Goal: Information Seeking & Learning: Check status

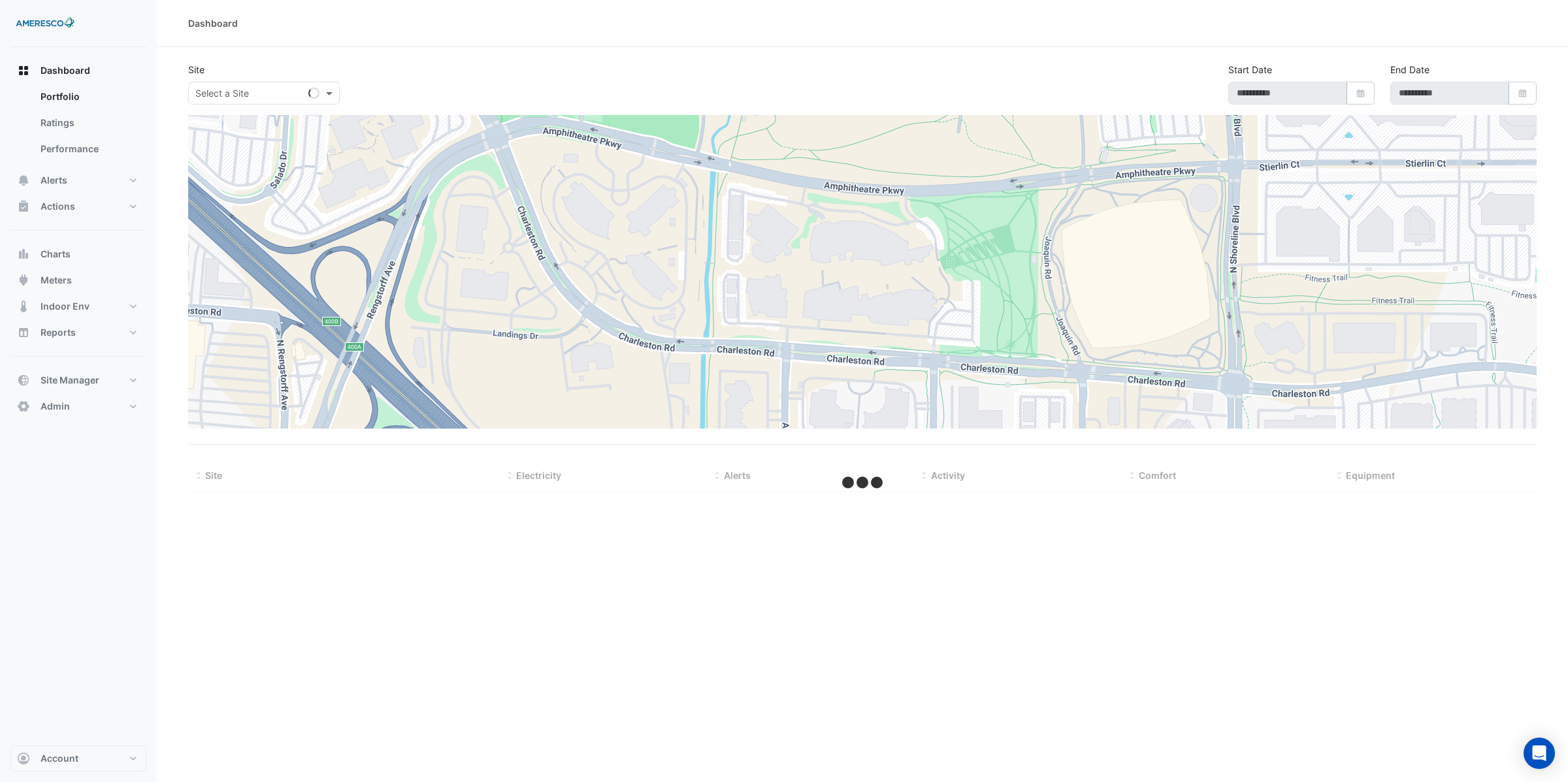
type input "**********"
select select "**"
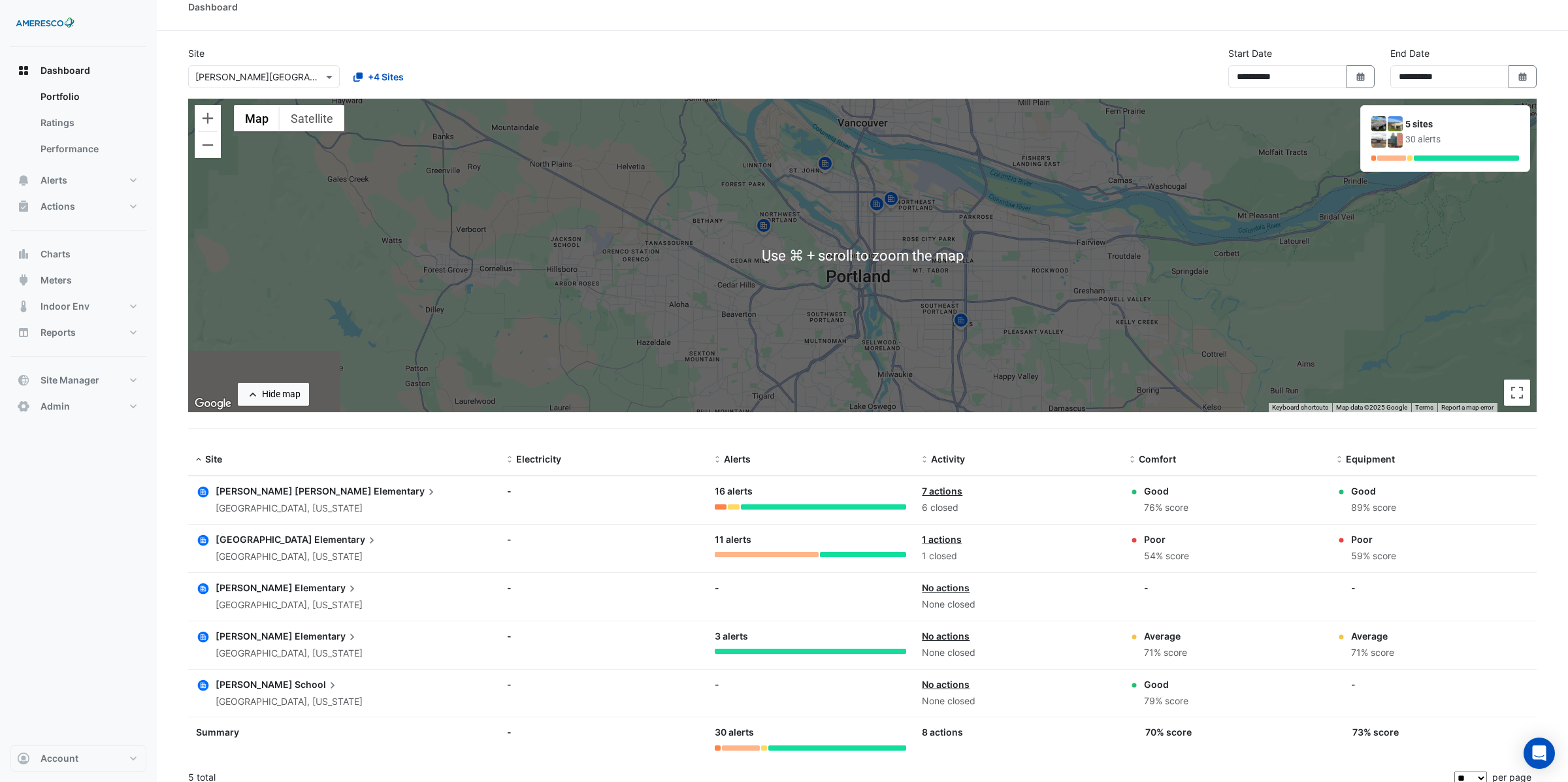
scroll to position [15, 0]
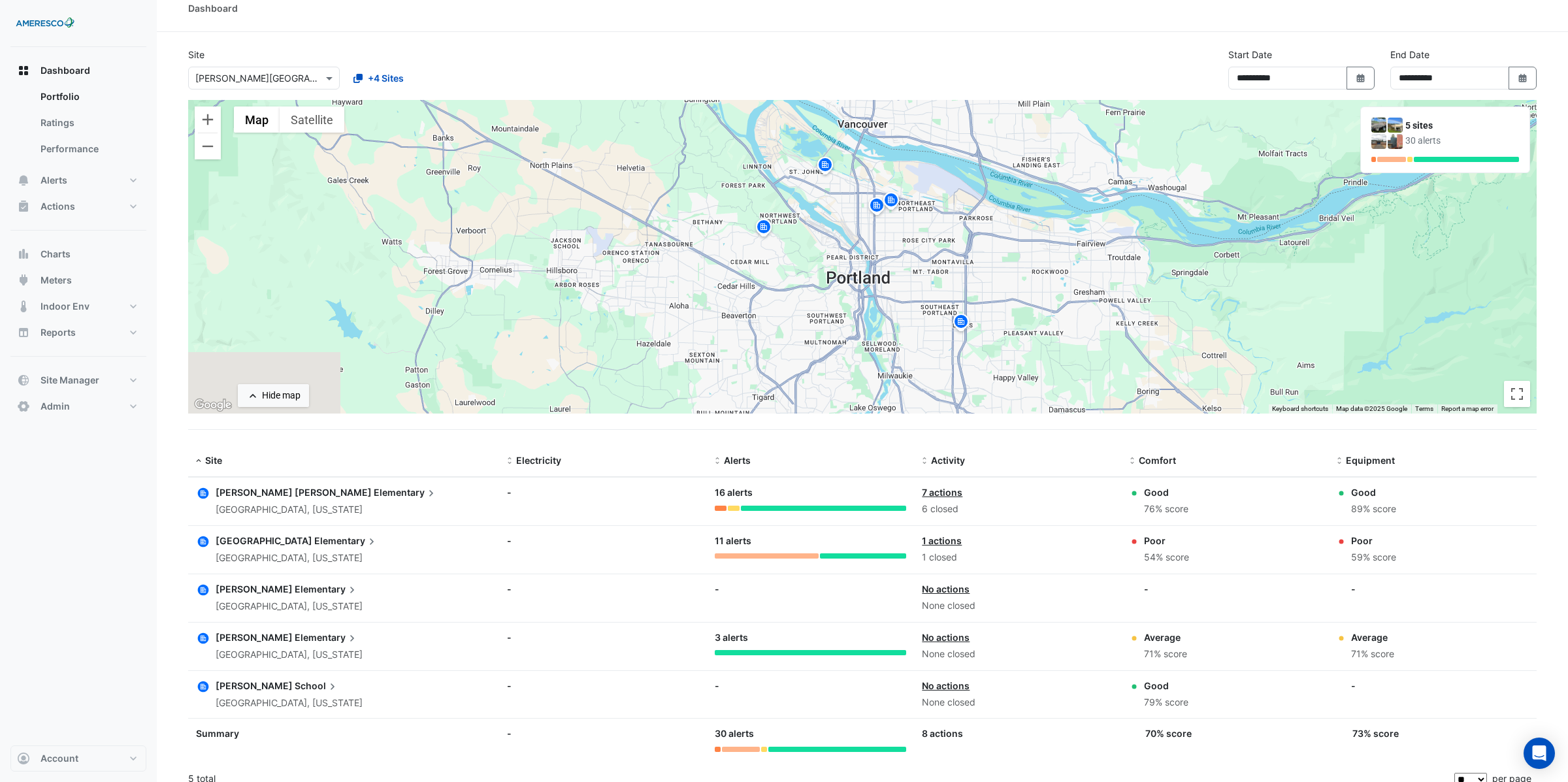
click at [1017, 423] on div "← Move left → Move right ↑ Move up ↓ Move down + Zoom in - Zoom out Home Jump l…" at bounding box center [862, 265] width 1348 height 330
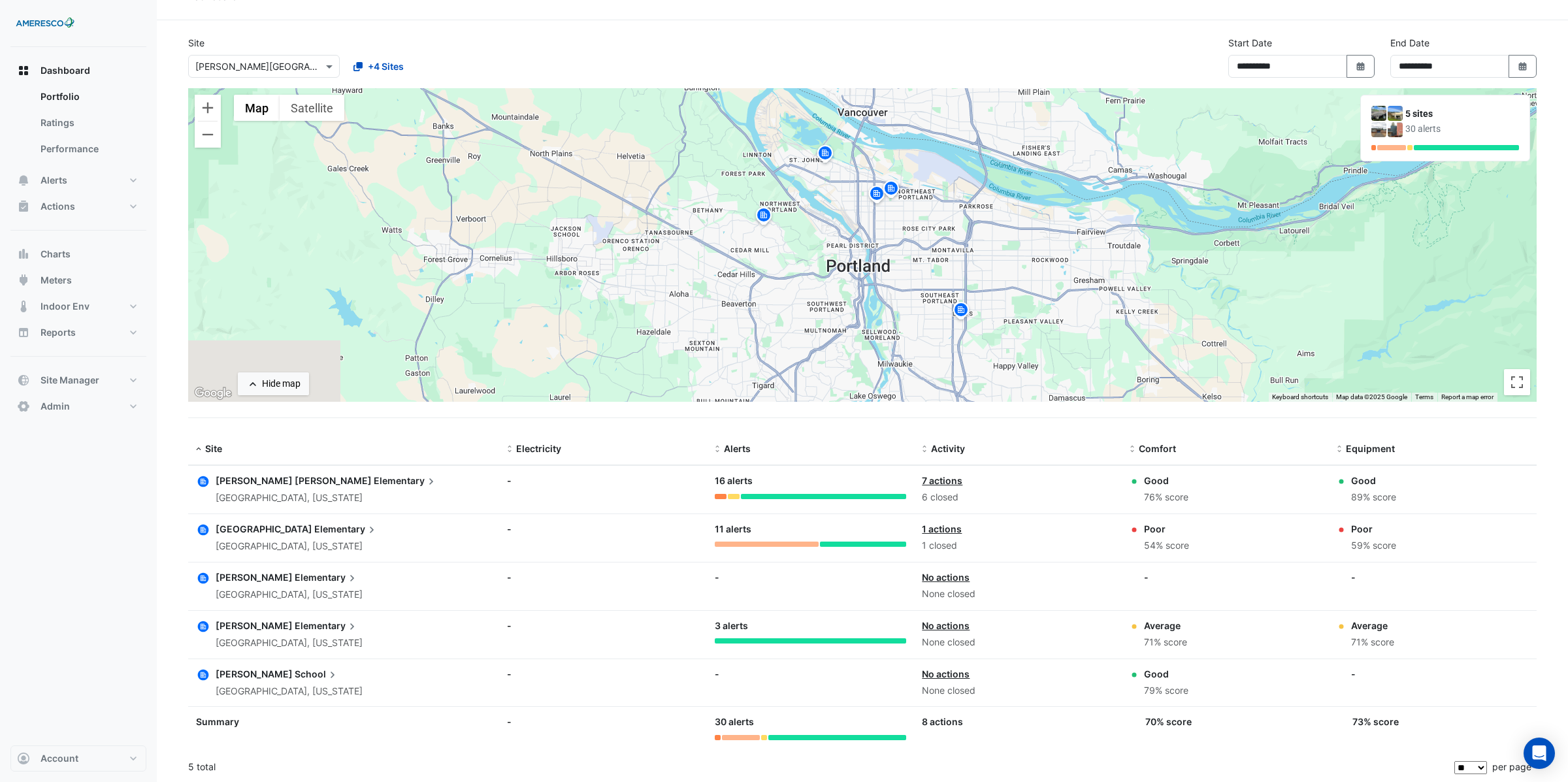
click at [299, 481] on span "[PERSON_NAME] [PERSON_NAME]" at bounding box center [294, 481] width 156 height 11
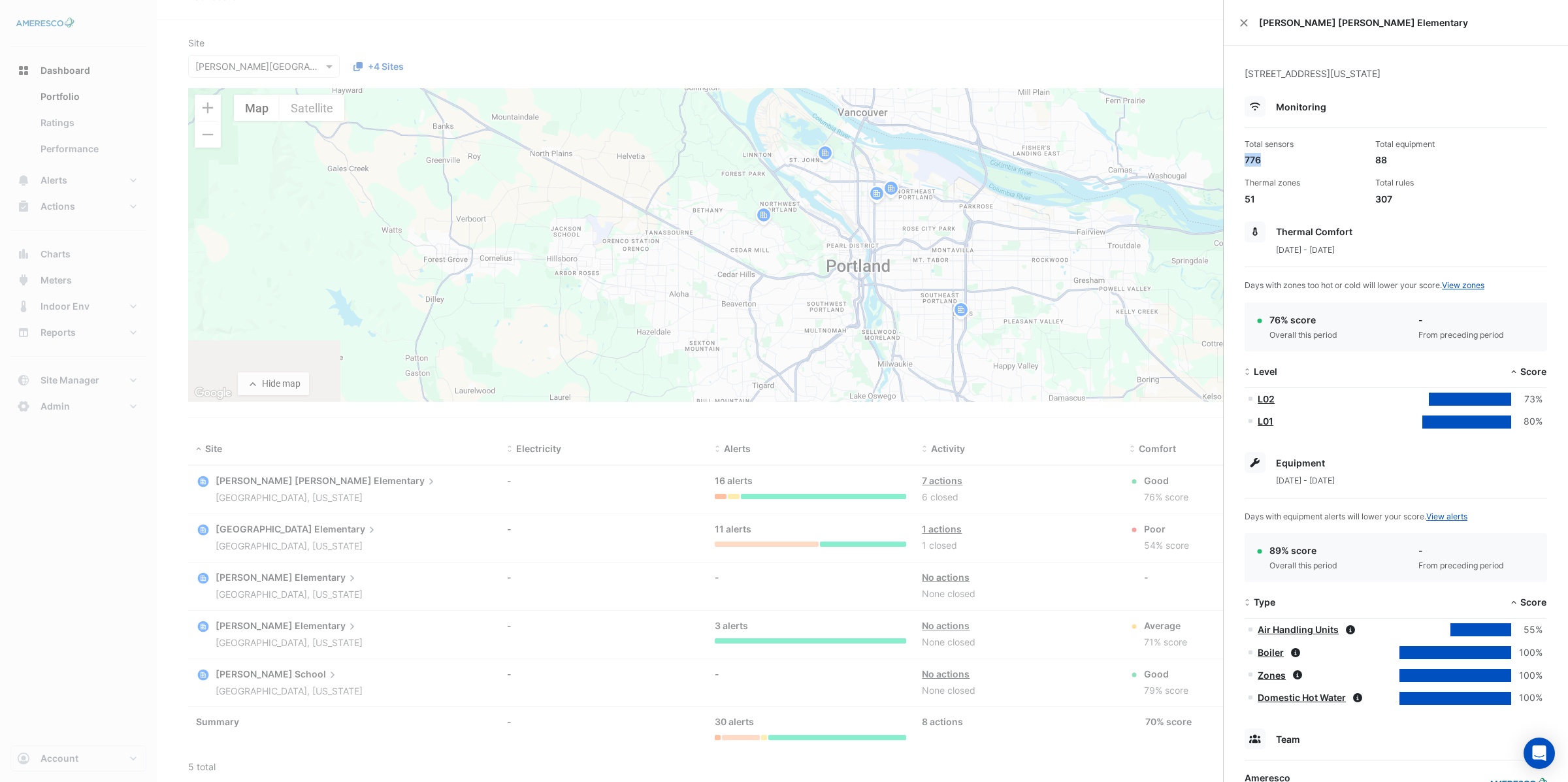
drag, startPoint x: 1245, startPoint y: 158, endPoint x: 1311, endPoint y: 156, distance: 66.0
click at [1264, 158] on div "776" at bounding box center [1305, 159] width 120 height 14
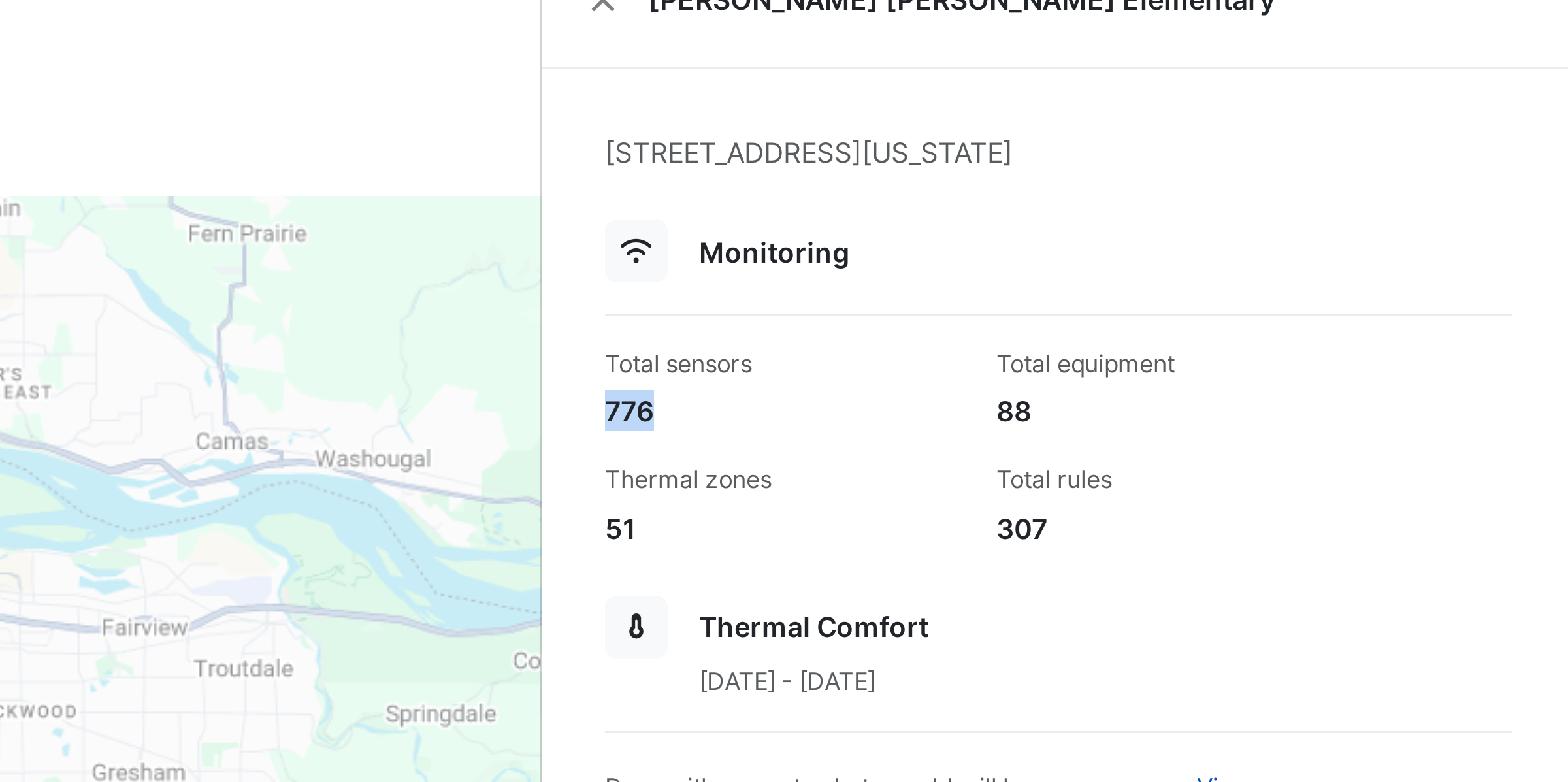
click at [1310, 162] on div "776" at bounding box center [1305, 159] width 120 height 14
click at [1375, 158] on div "88" at bounding box center [1435, 159] width 120 height 14
click at [1456, 171] on div "Total sensors 776 Total equipment 88 Thermal zones 51 Total rules 307" at bounding box center [1395, 167] width 313 height 78
drag, startPoint x: 1376, startPoint y: 198, endPoint x: 1392, endPoint y: 197, distance: 16.0
click at [1391, 197] on div "307" at bounding box center [1435, 199] width 120 height 14
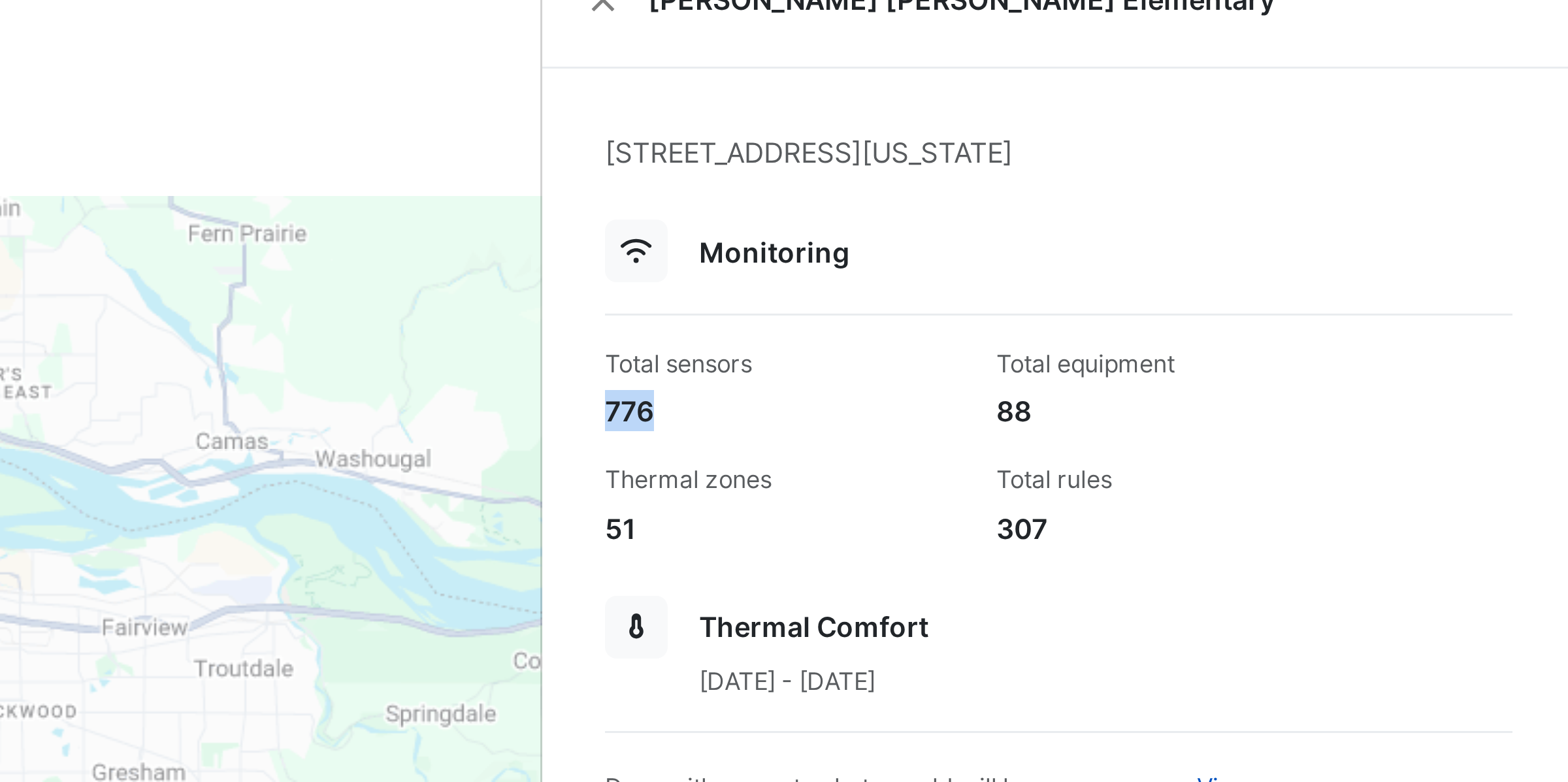
drag, startPoint x: 1245, startPoint y: 159, endPoint x: 1260, endPoint y: 158, distance: 15.0
click at [1260, 158] on div "776" at bounding box center [1305, 159] width 120 height 14
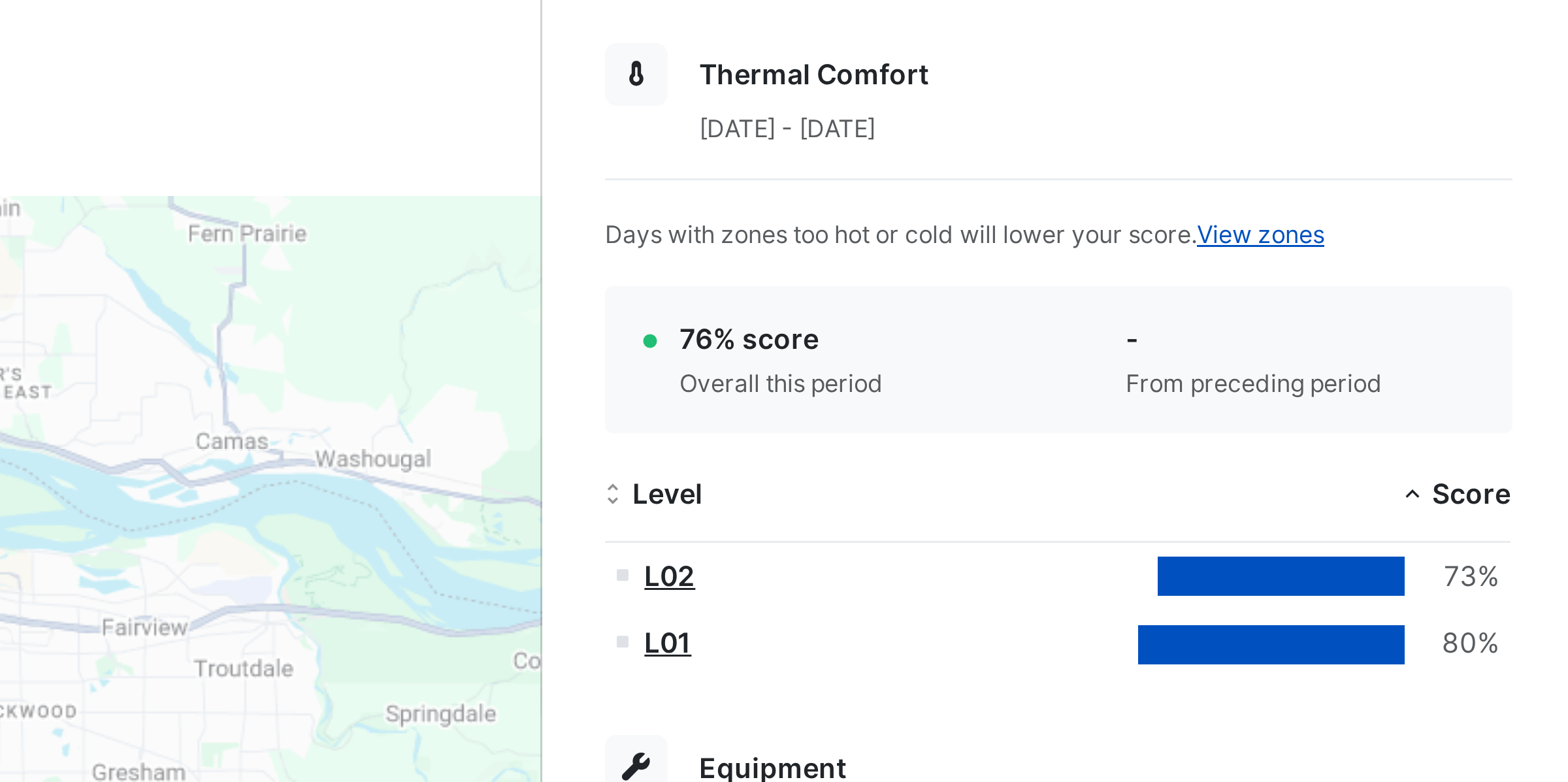
scroll to position [194, 0]
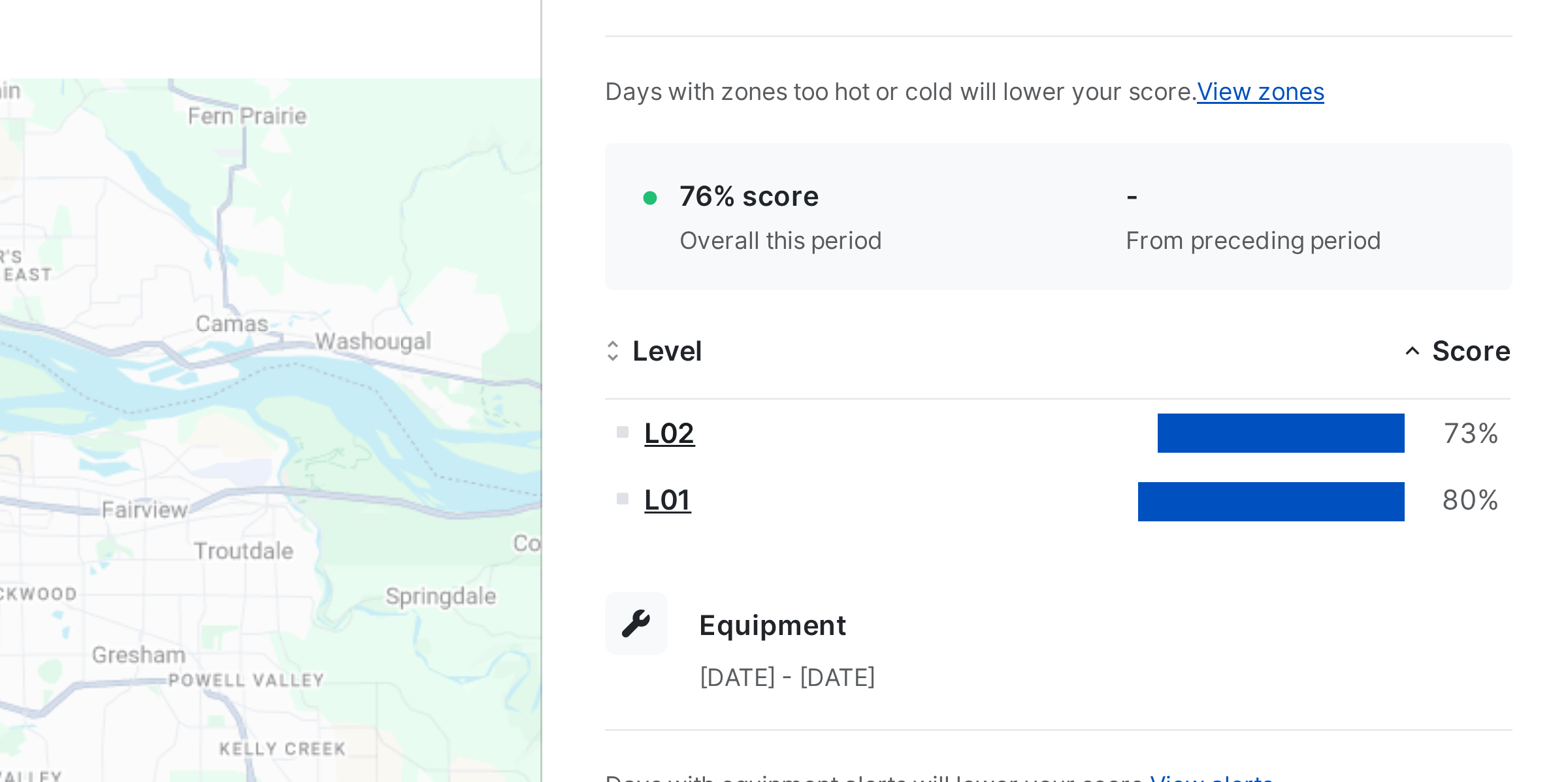
click at [1267, 206] on link "L02" at bounding box center [1265, 206] width 17 height 11
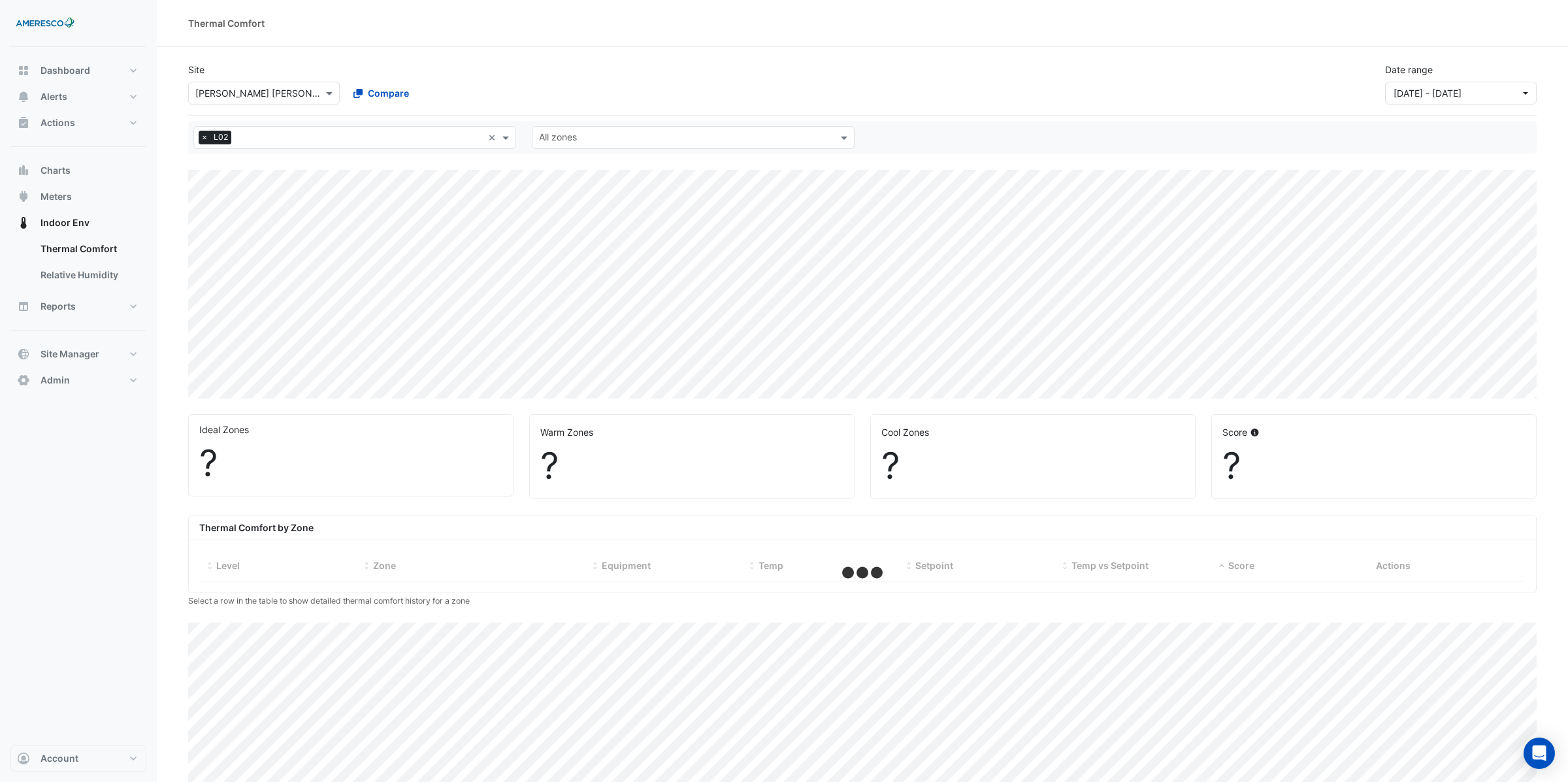
select select "**"
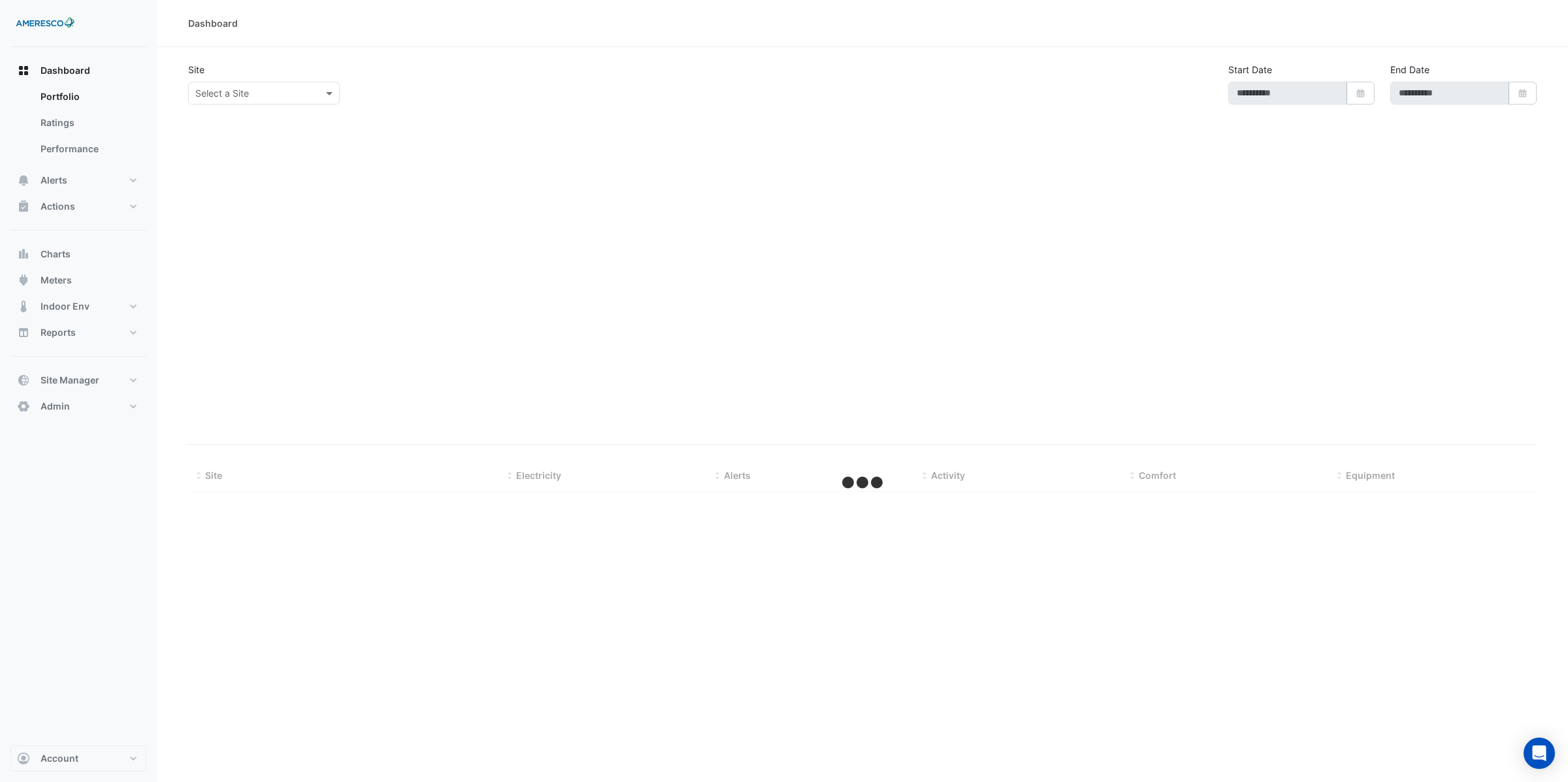
type input "**********"
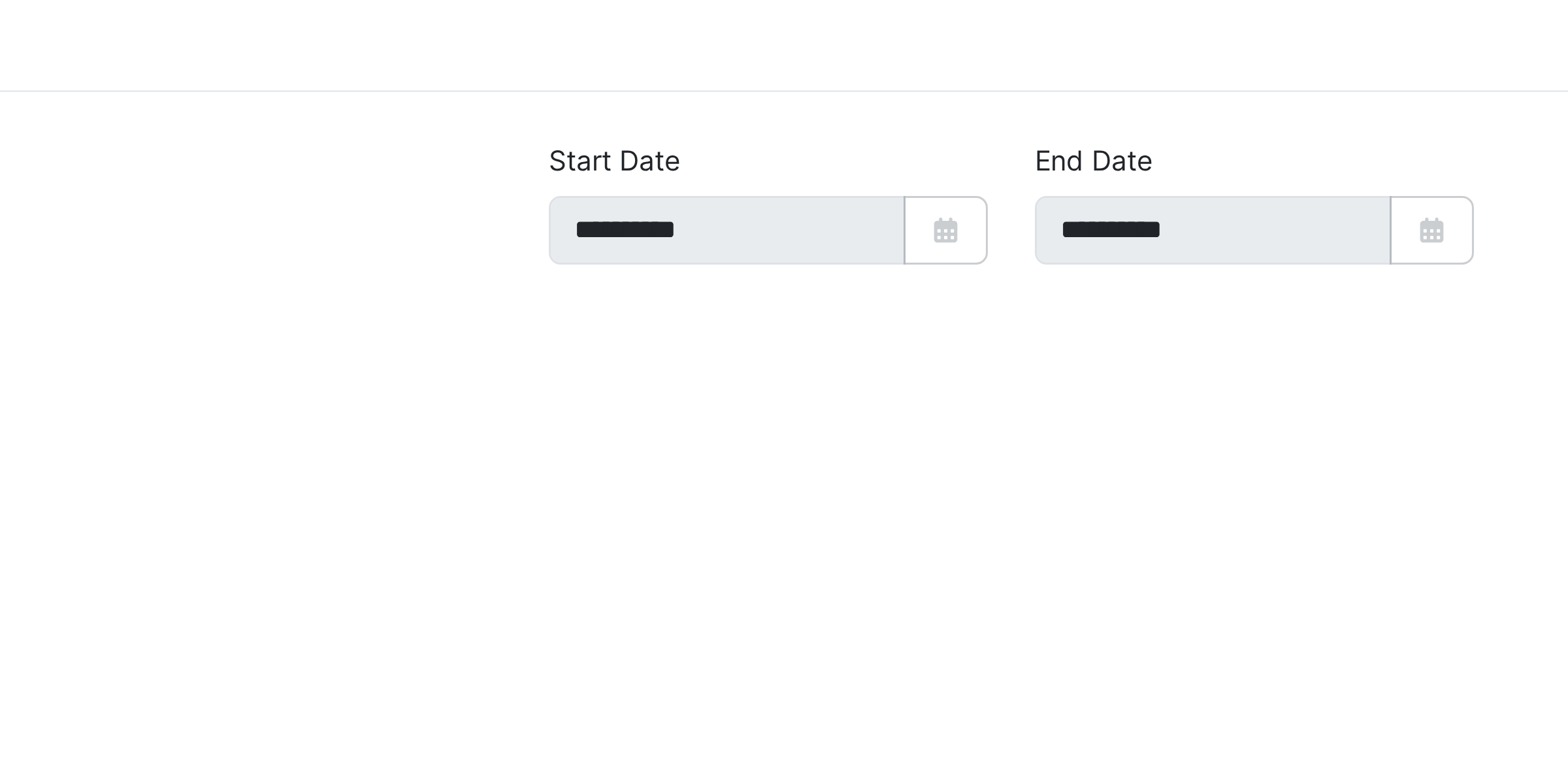
select select "**"
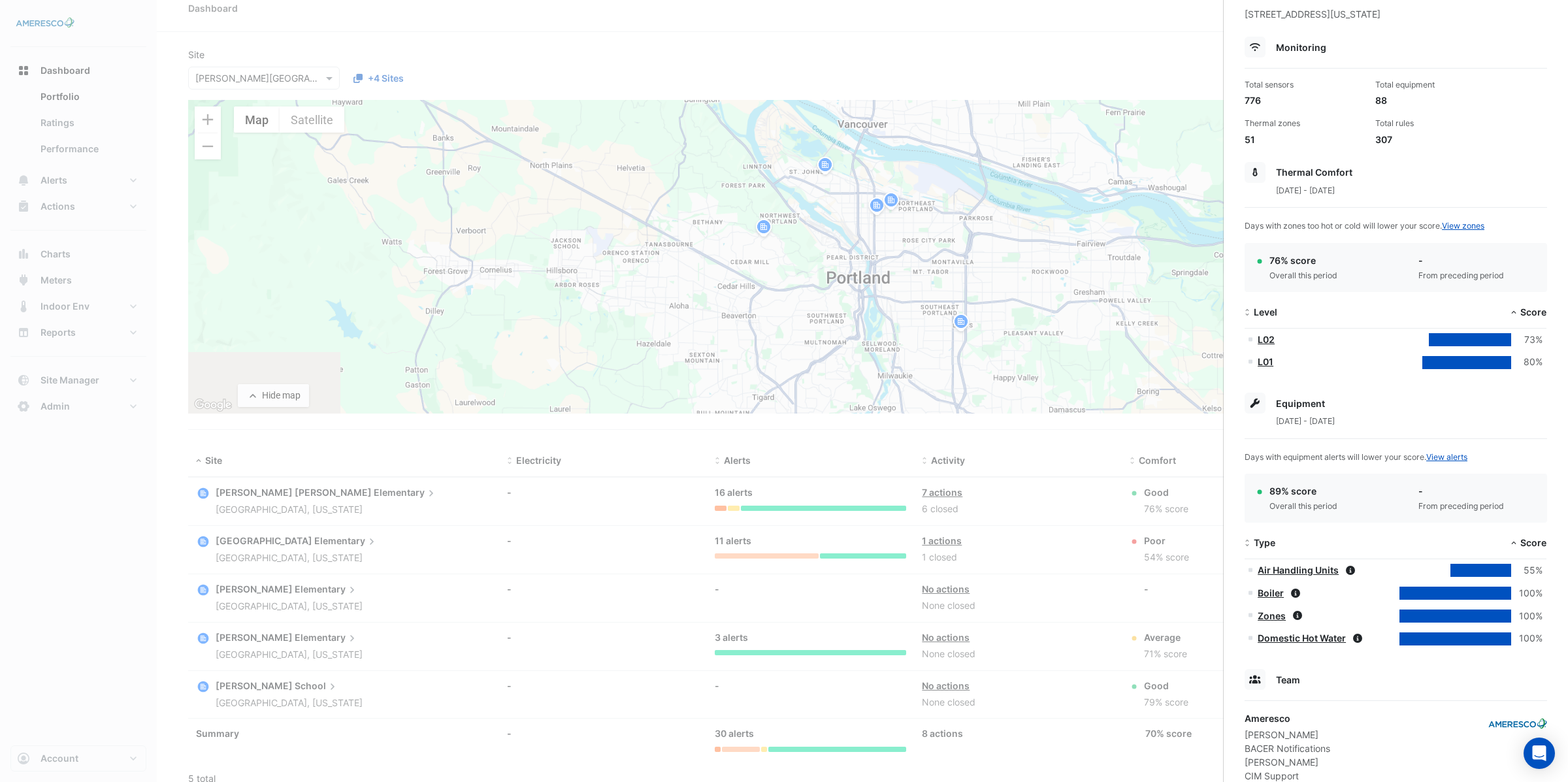
scroll to position [0, 0]
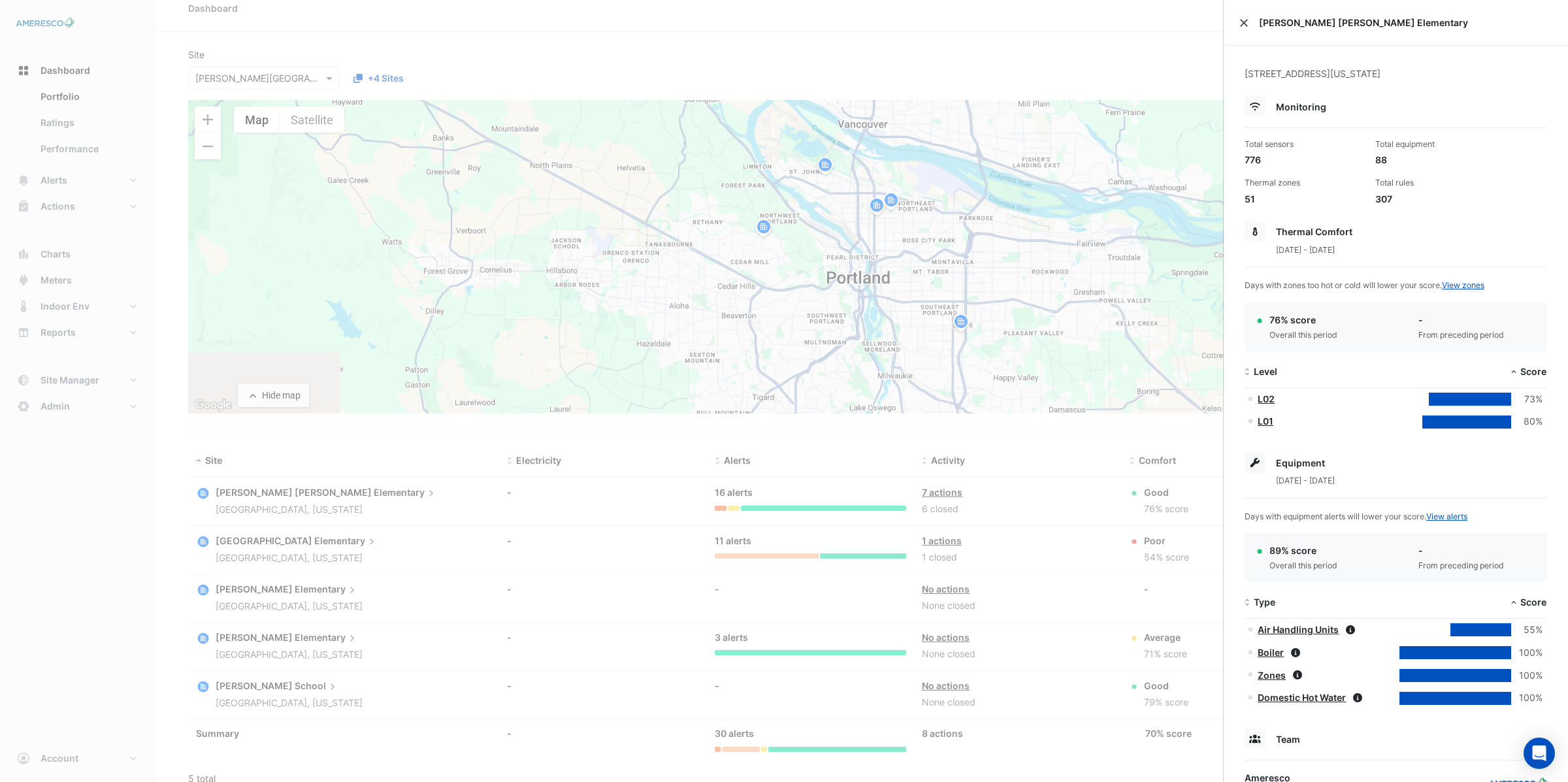
click at [1246, 24] on button "Close" at bounding box center [1243, 22] width 9 height 9
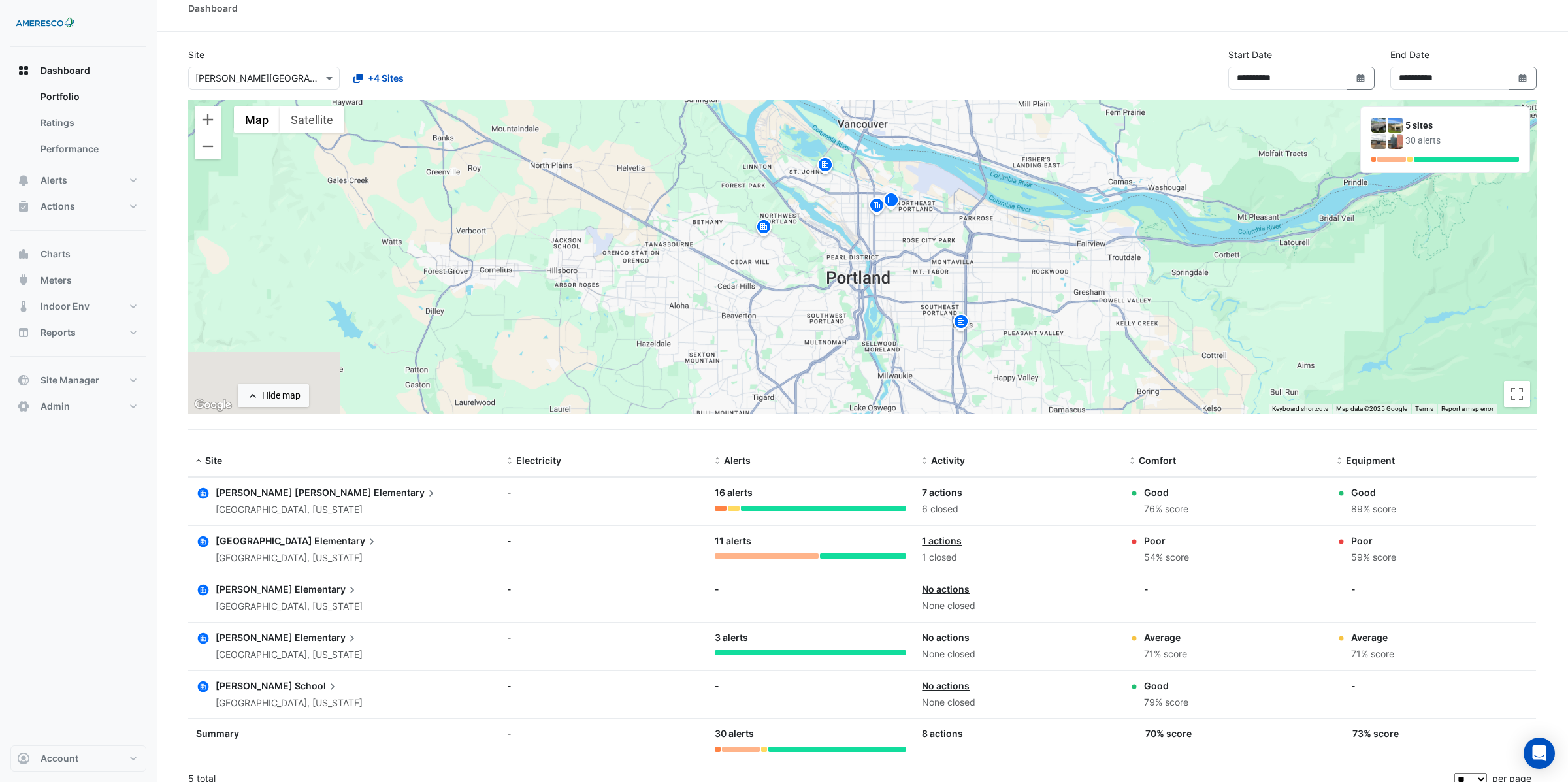
click at [312, 492] on span "[PERSON_NAME] [PERSON_NAME]" at bounding box center [294, 492] width 156 height 11
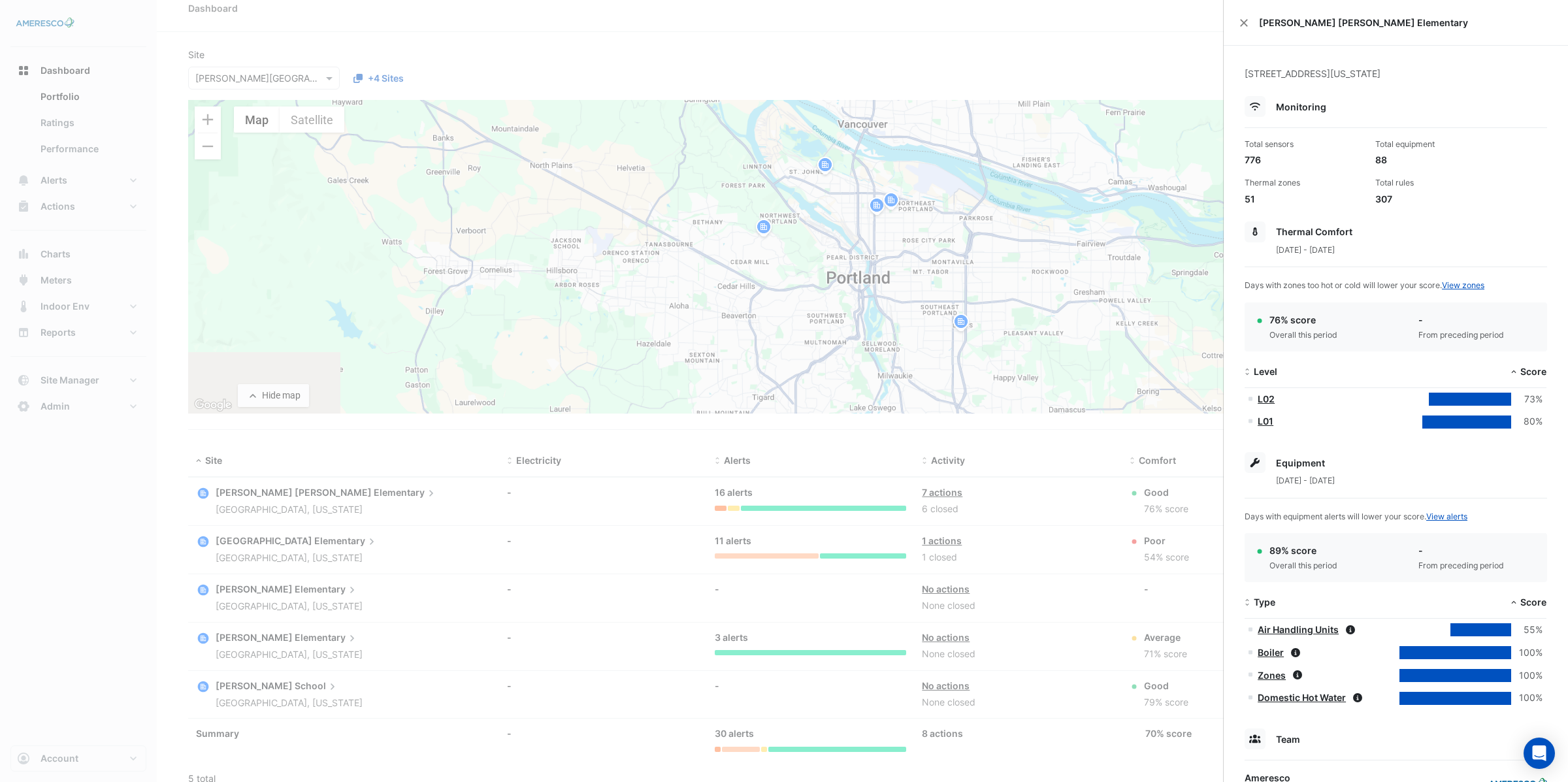
click at [266, 492] on ngb-offcanvas-backdrop at bounding box center [784, 391] width 1568 height 782
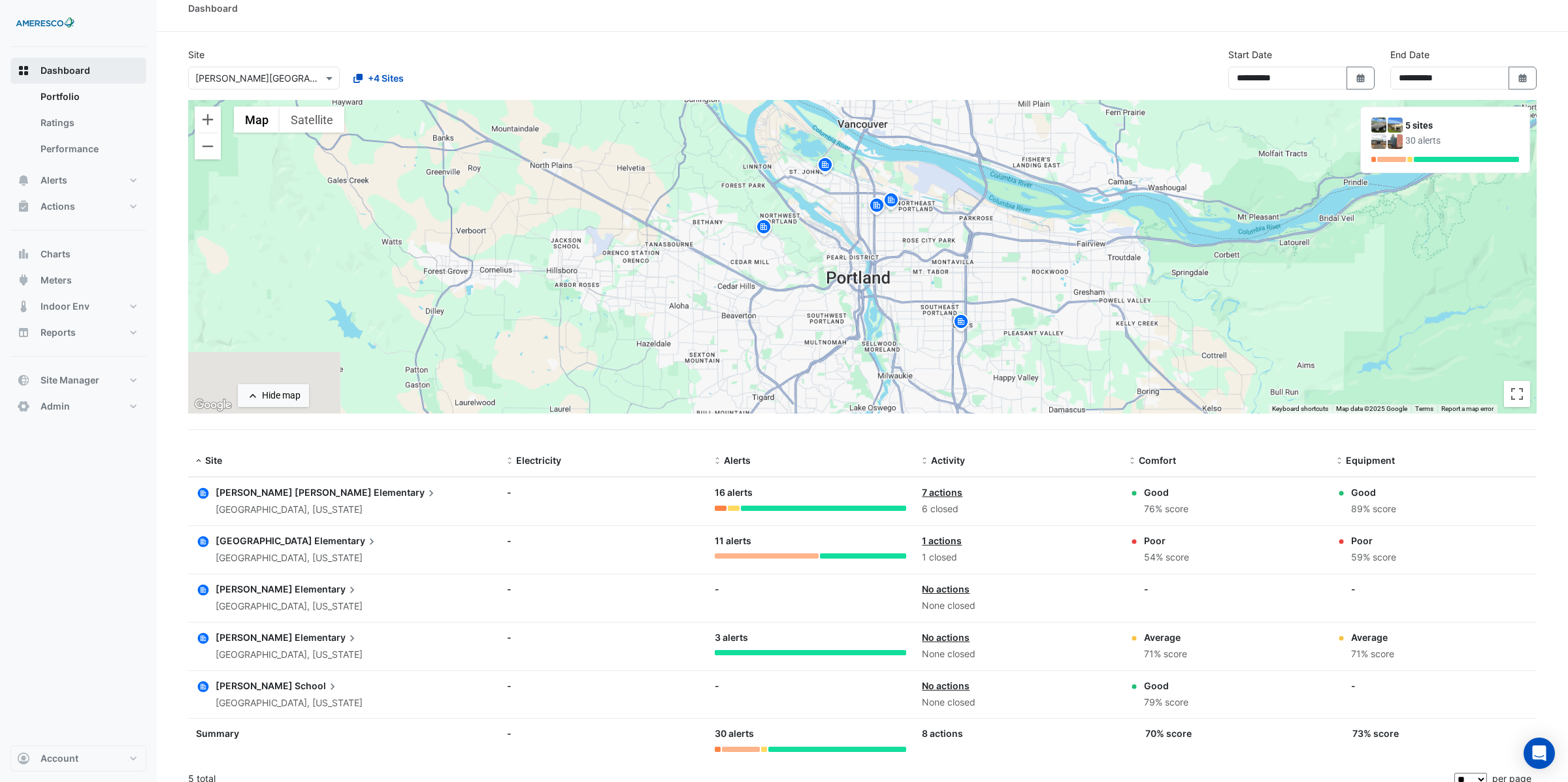
click at [53, 71] on span "Dashboard" at bounding box center [65, 71] width 50 height 13
click at [58, 179] on span "Alerts" at bounding box center [53, 181] width 27 height 13
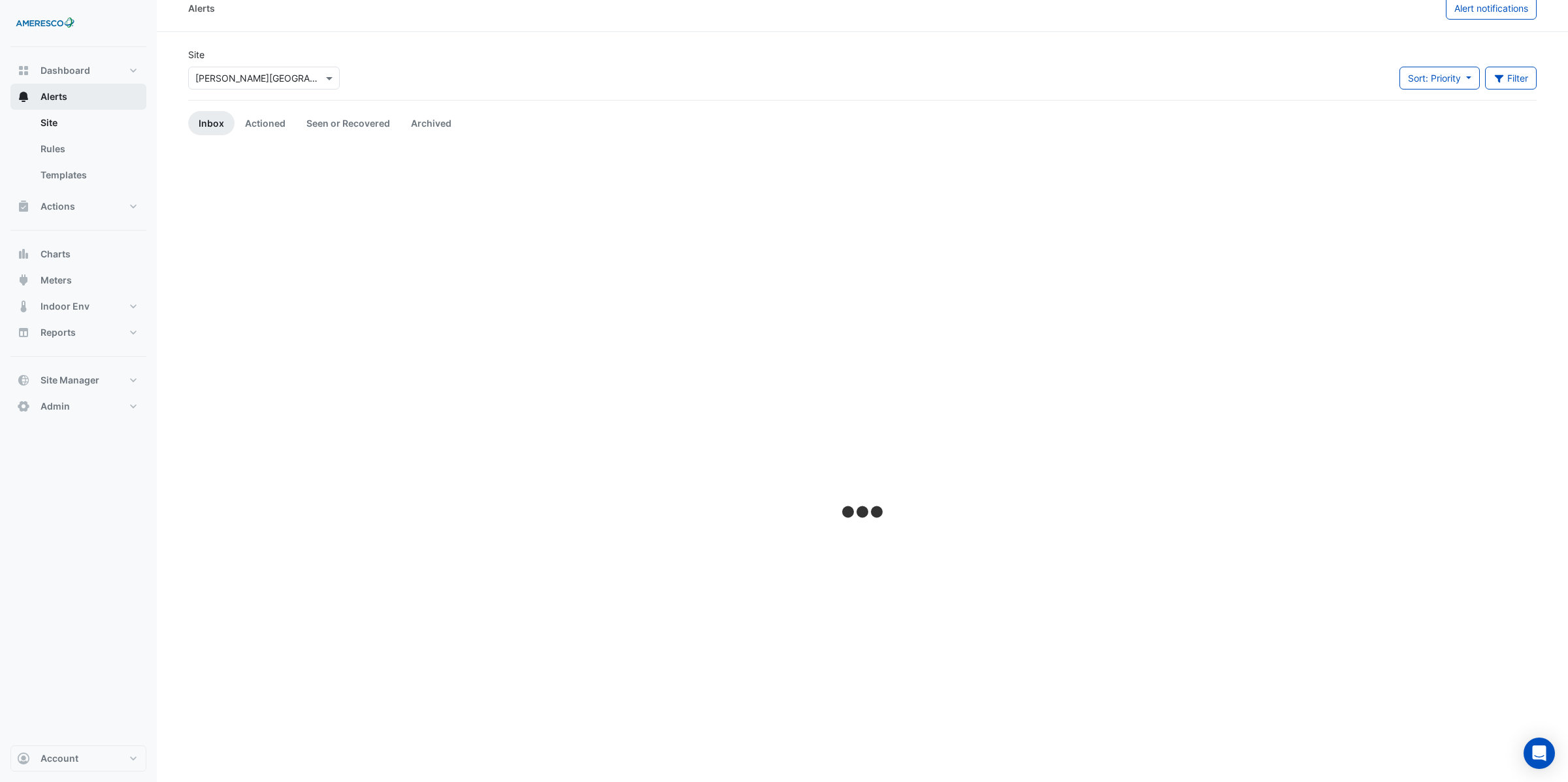
scroll to position [11, 0]
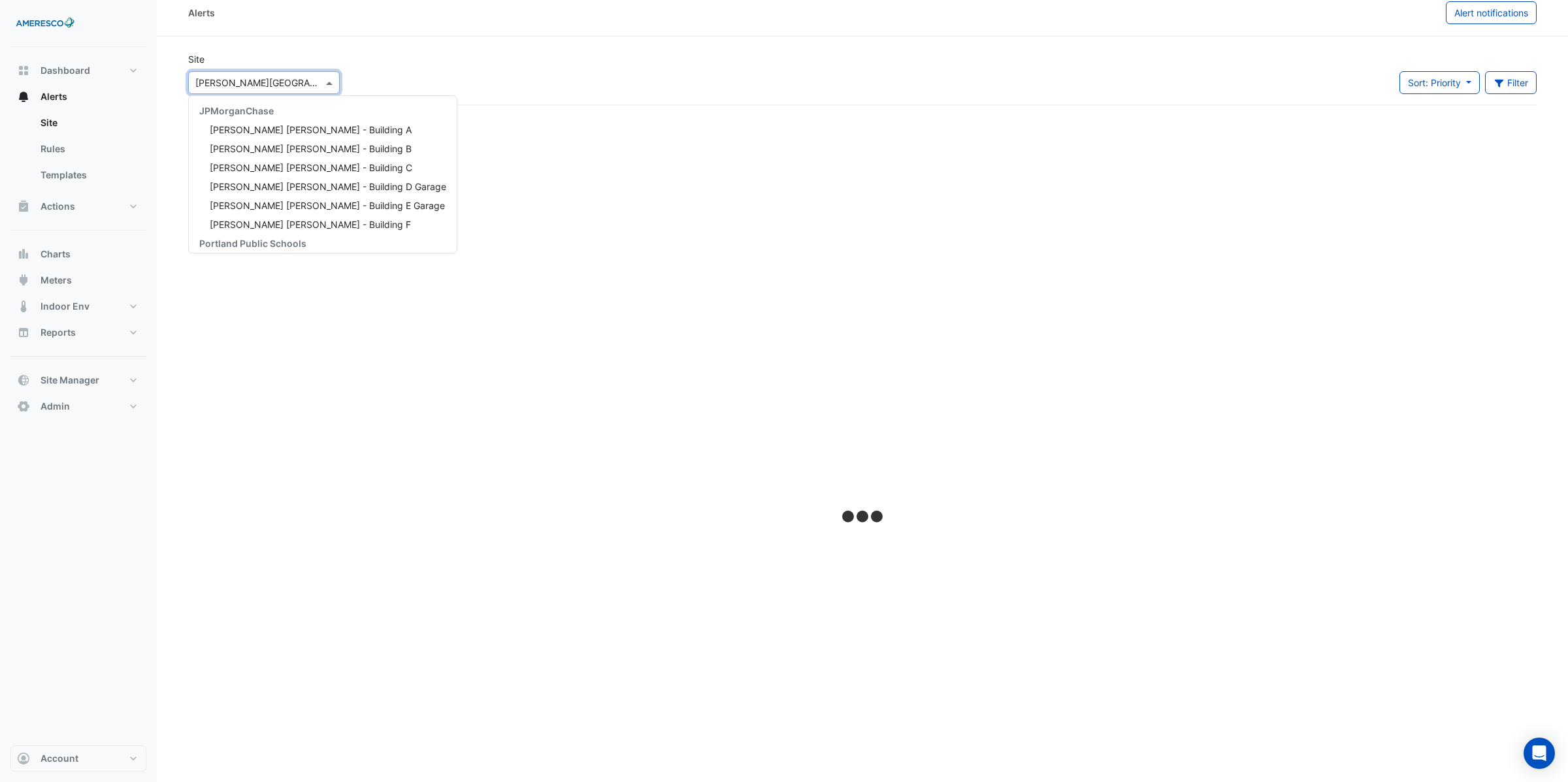
click at [264, 80] on div "× [PERSON_NAME][GEOGRAPHIC_DATA] JPMorganChase [PERSON_NAME] [PERSON_NAME] - Bu…" at bounding box center [263, 80] width 157 height 28
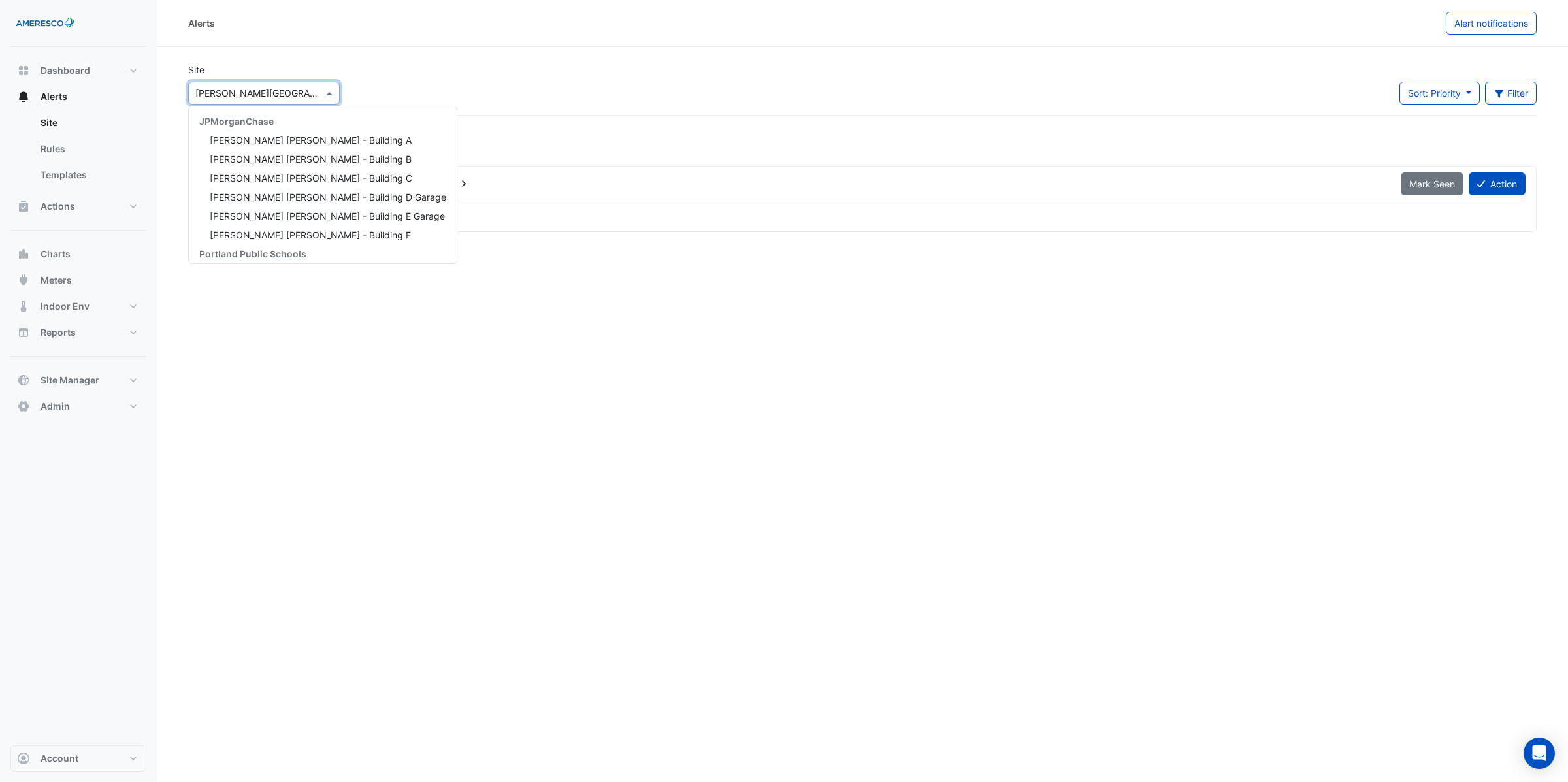
click at [261, 87] on input "text" at bounding box center [250, 94] width 111 height 14
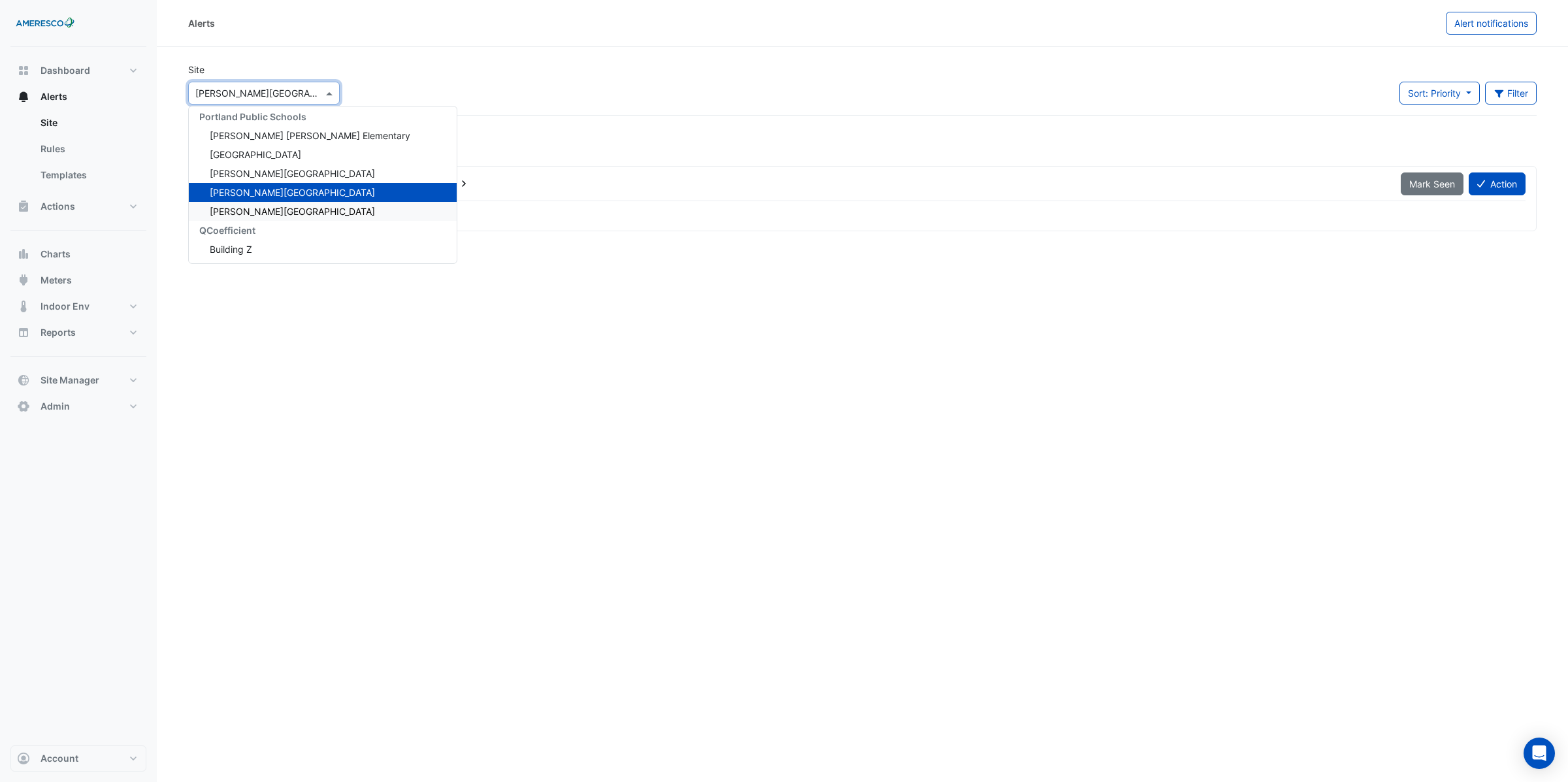
scroll to position [130, 0]
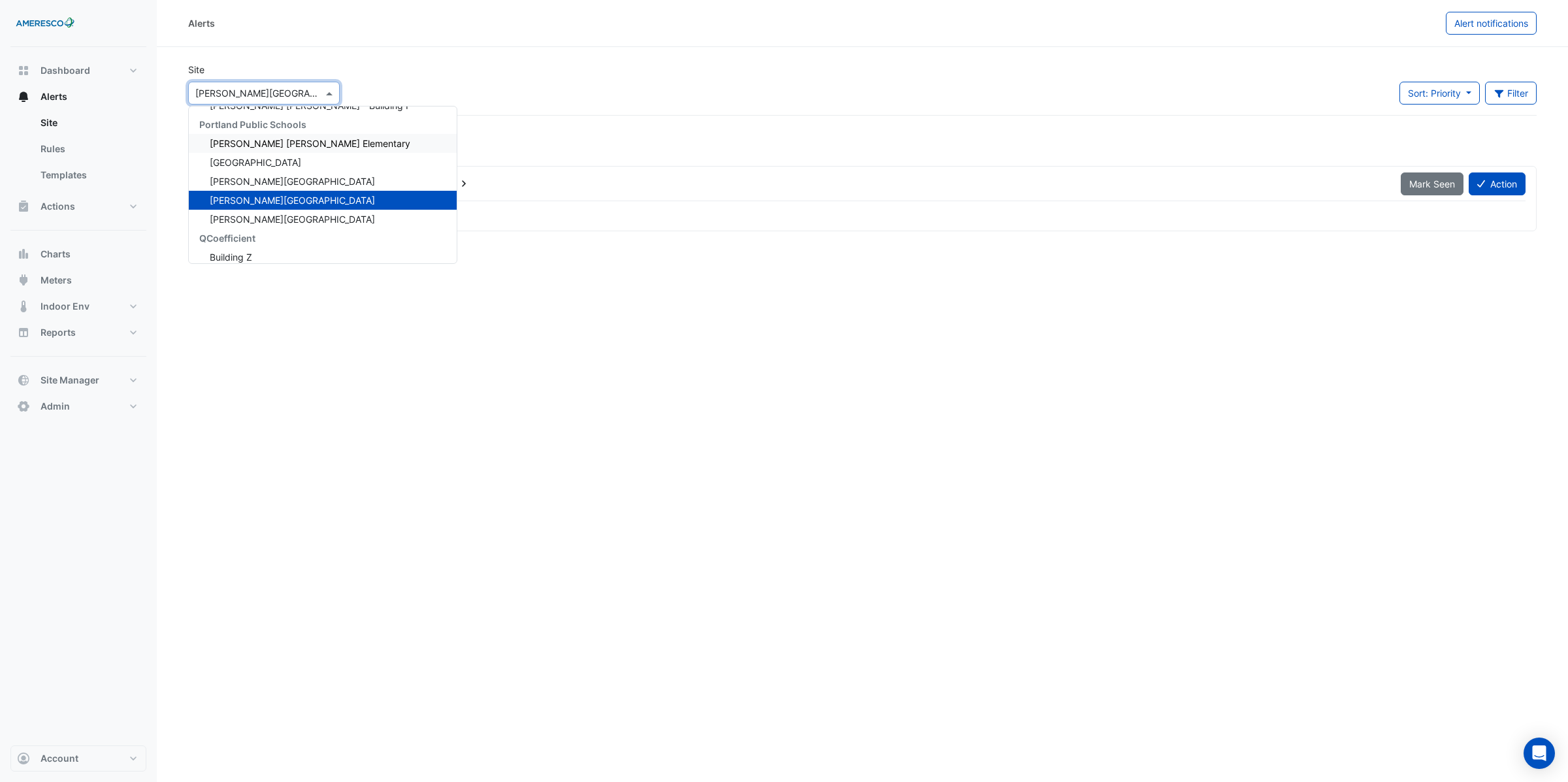
click at [262, 138] on span "[PERSON_NAME] [PERSON_NAME] Elementary" at bounding box center [310, 144] width 200 height 11
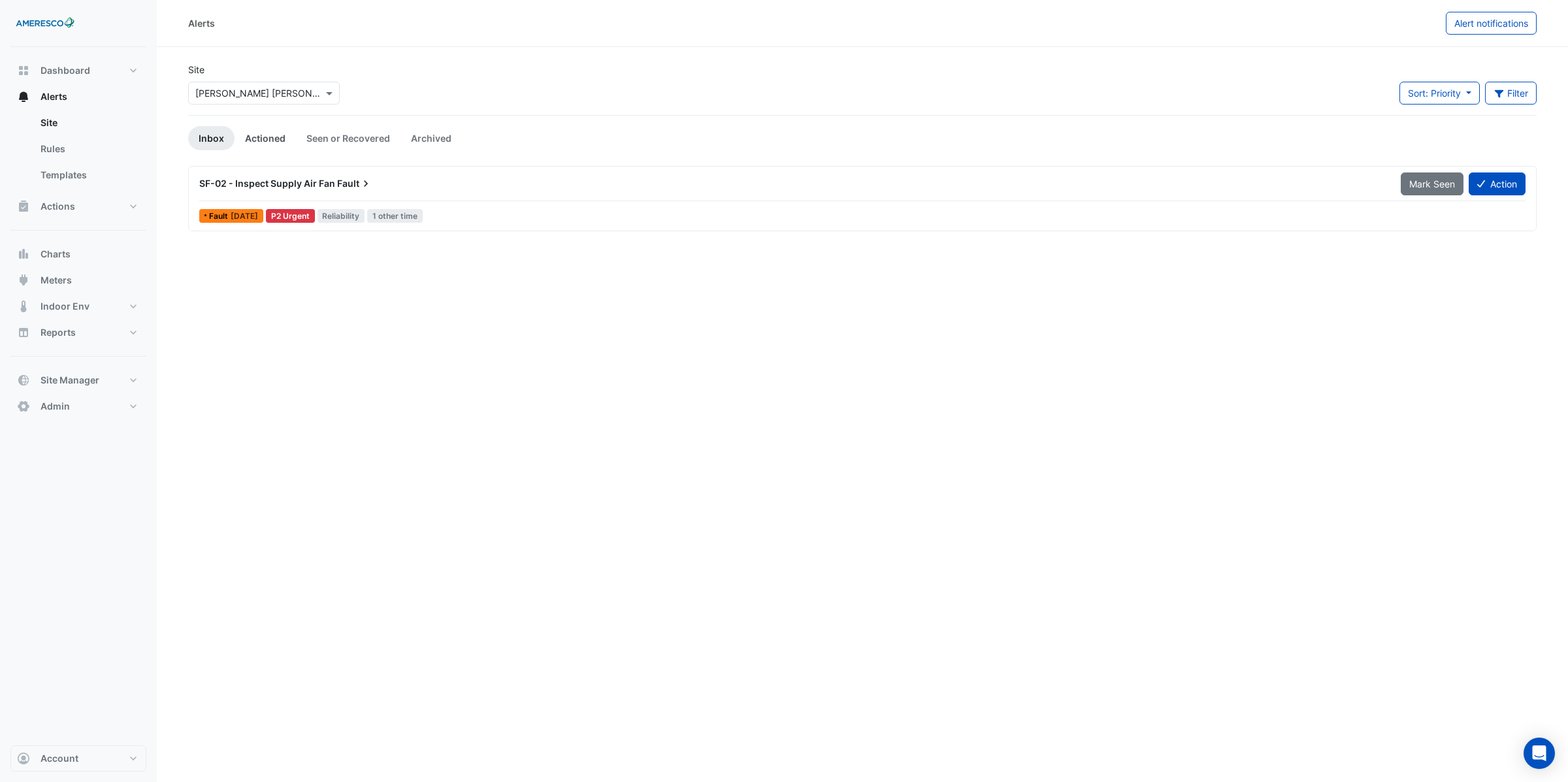
click at [273, 137] on link "Actioned" at bounding box center [265, 138] width 62 height 24
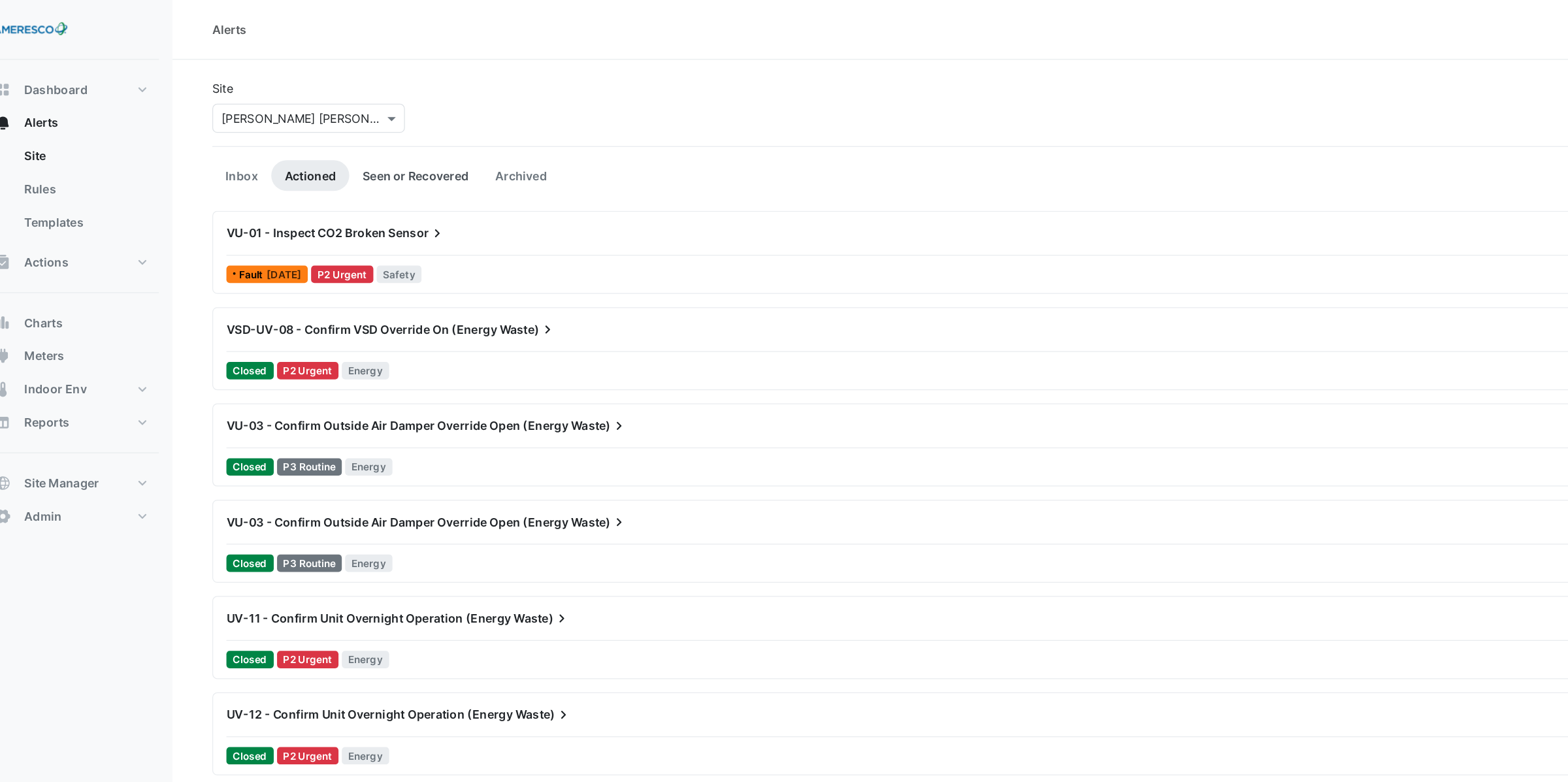
click at [345, 139] on link "Seen or Recovered" at bounding box center [348, 138] width 104 height 24
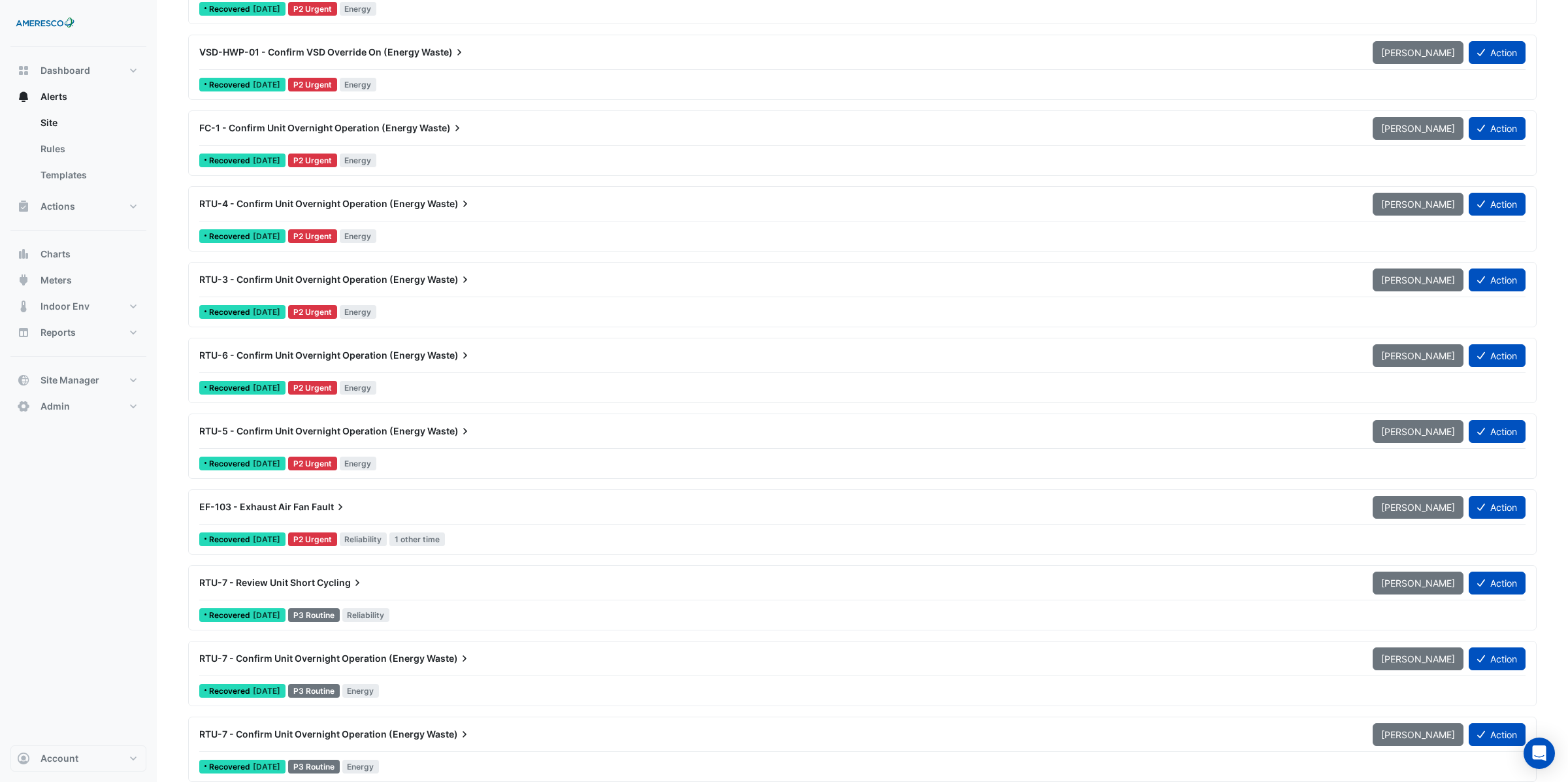
scroll to position [47, 0]
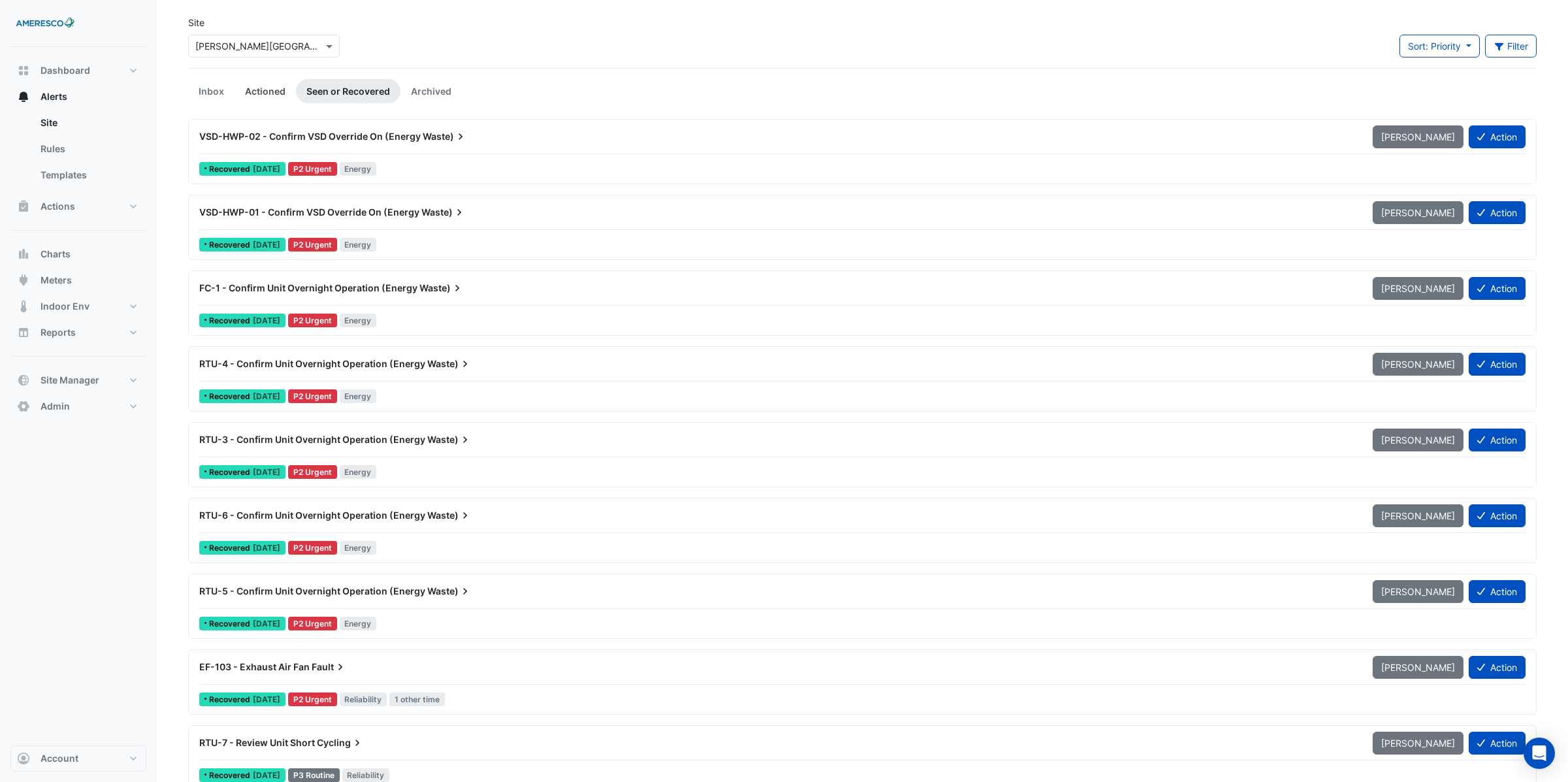
click at [271, 89] on link "Actioned" at bounding box center [265, 90] width 62 height 24
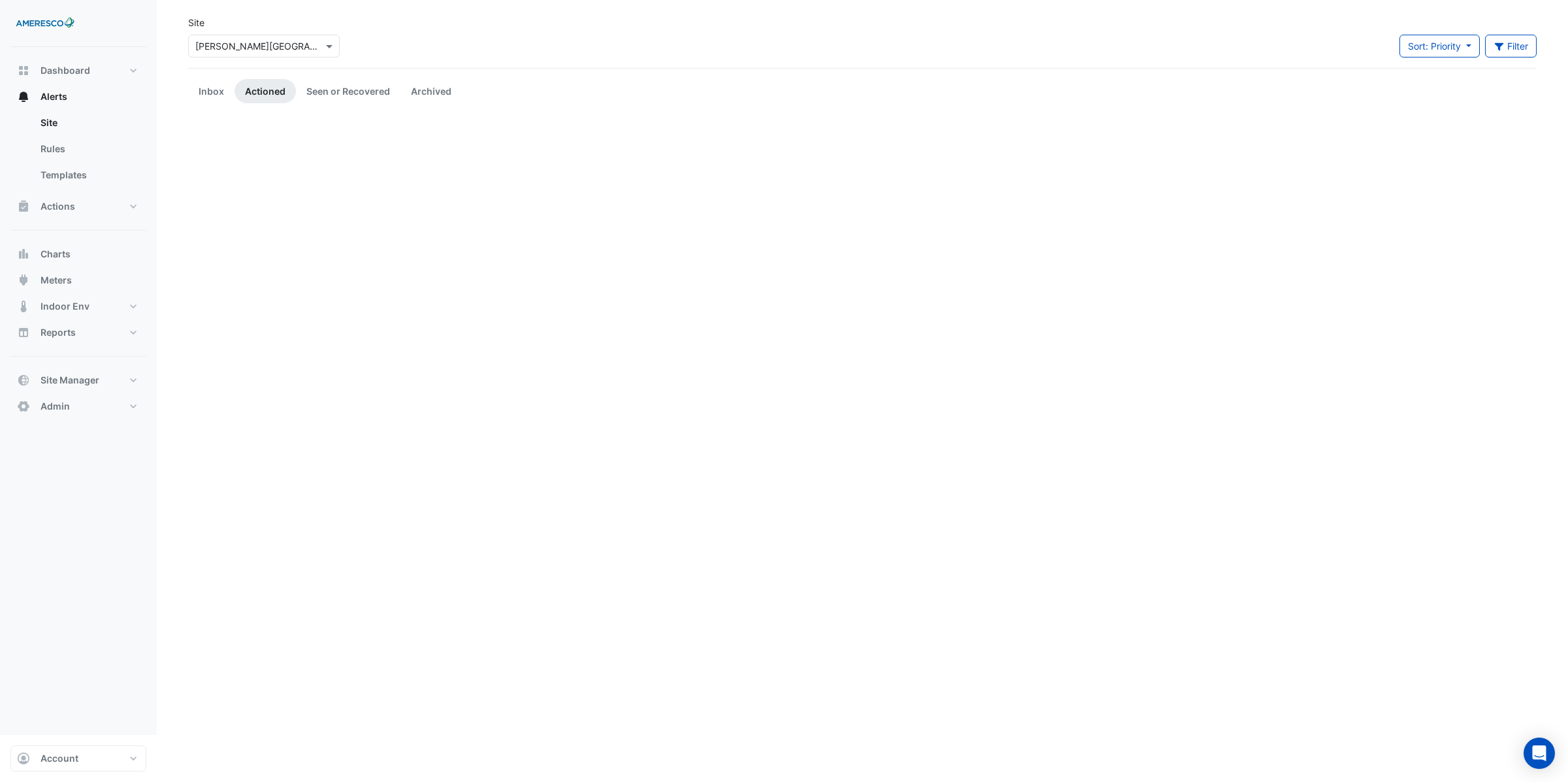
scroll to position [0, 0]
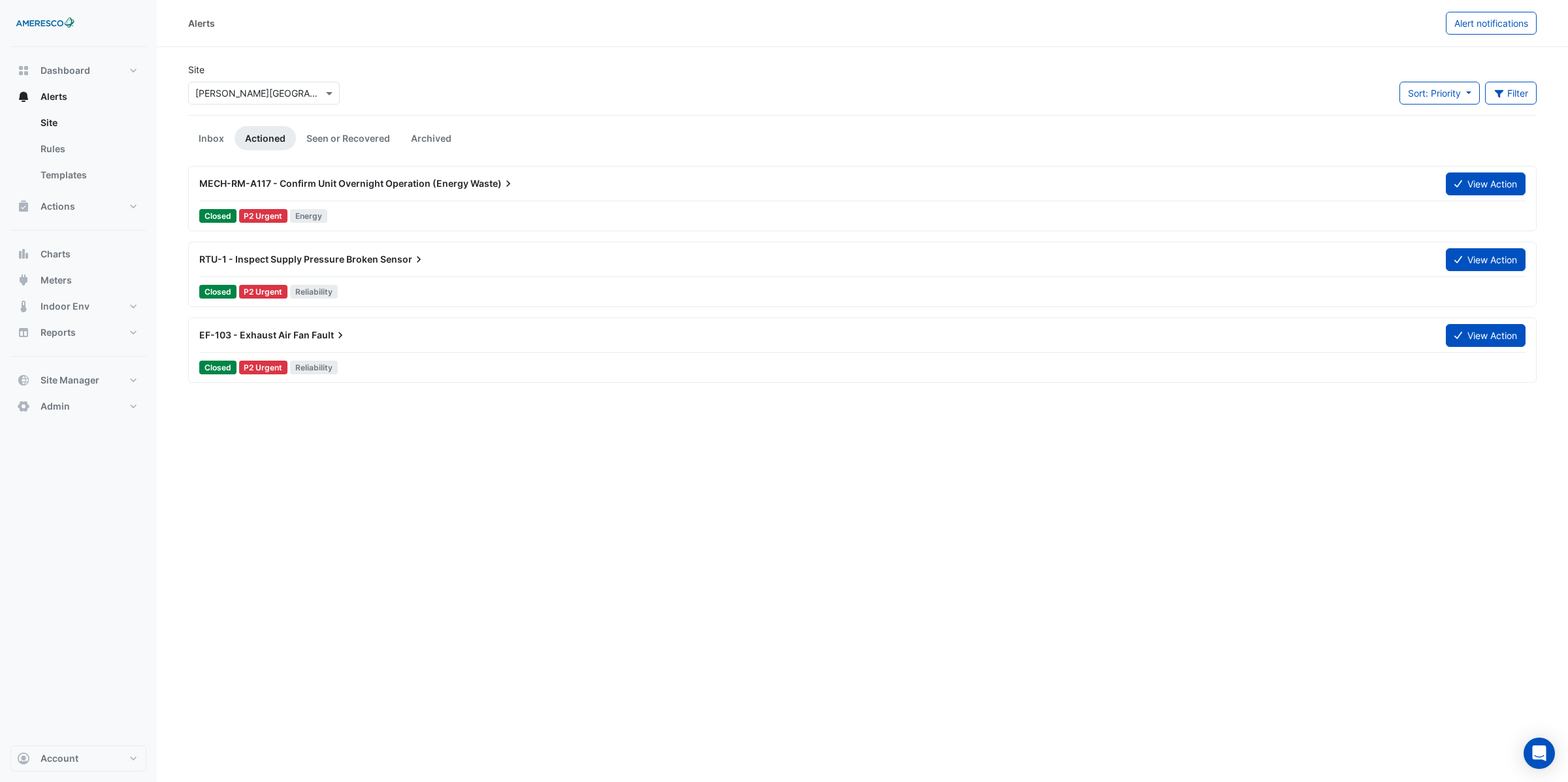
click at [345, 258] on span "RTU-1 - Inspect Supply Pressure Broken" at bounding box center [289, 259] width 179 height 11
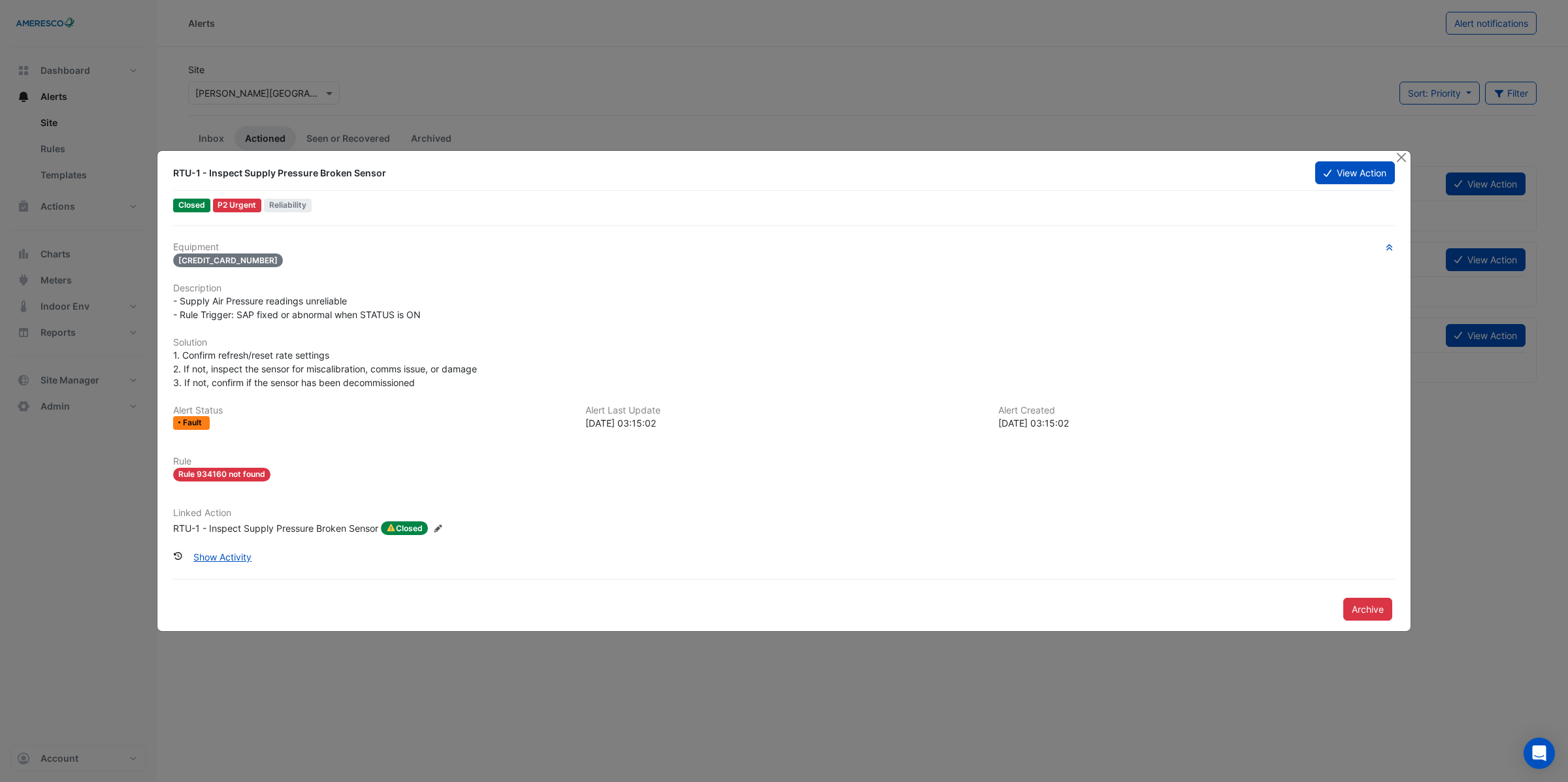
drag, startPoint x: 174, startPoint y: 173, endPoint x: 406, endPoint y: 173, distance: 232.0
click at [406, 173] on div "RTU-1 - Inspect Supply Pressure Broken Sensor" at bounding box center [736, 173] width 1126 height 13
click at [269, 178] on div "RTU-1 - Inspect Supply Pressure Broken Sensor" at bounding box center [736, 173] width 1126 height 13
drag, startPoint x: 173, startPoint y: 299, endPoint x: 432, endPoint y: 311, distance: 259.3
click at [432, 311] on div "- Supply Air Pressure readings unreliable - Rule Trigger: SAP fixed or abnormal…" at bounding box center [784, 307] width 1222 height 27
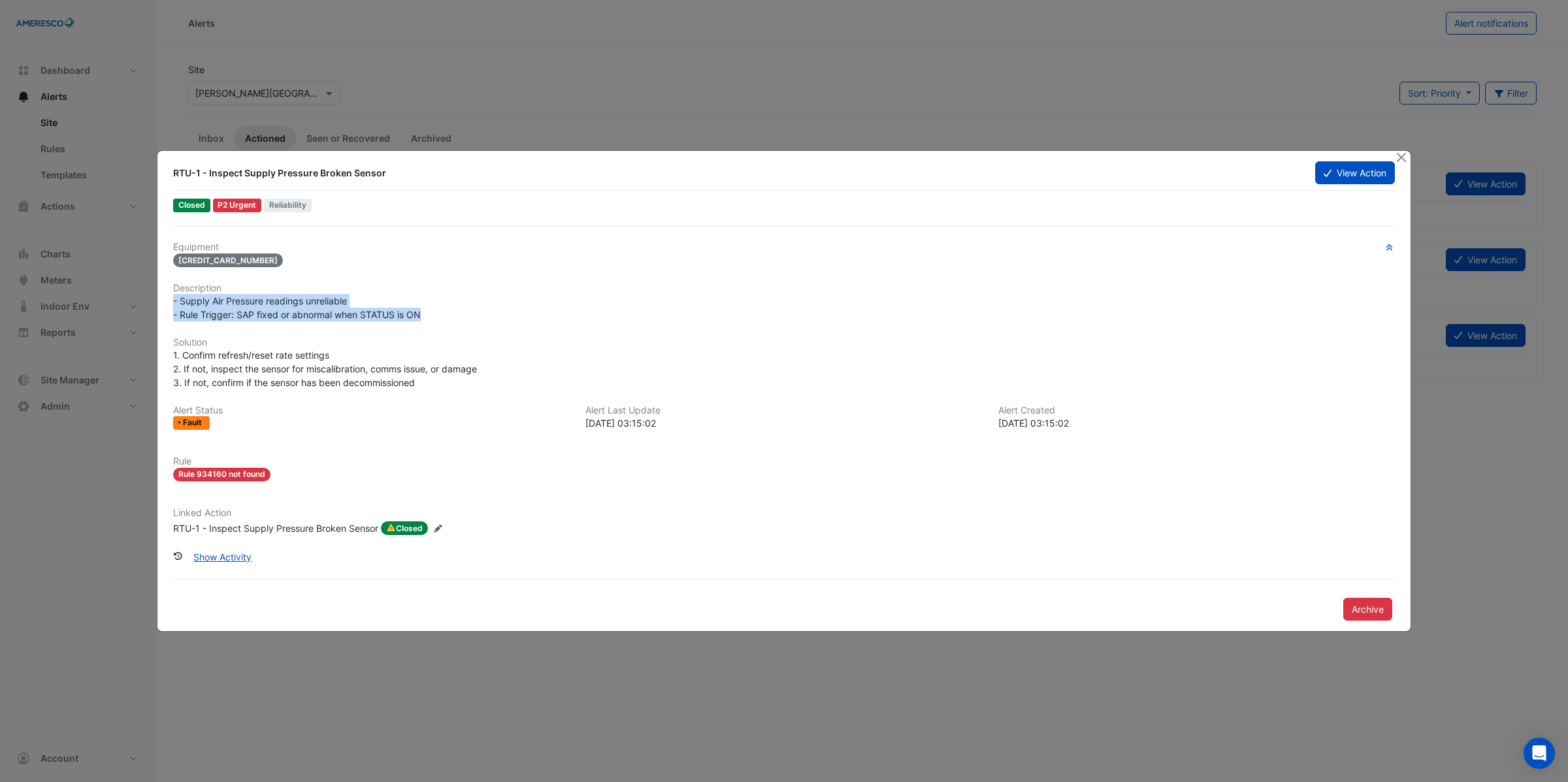
drag, startPoint x: 238, startPoint y: 313, endPoint x: 246, endPoint y: 322, distance: 12.0
click at [238, 313] on span "- Supply Air Pressure readings unreliable - Rule Trigger: SAP fixed or abnormal…" at bounding box center [297, 308] width 248 height 25
drag, startPoint x: 236, startPoint y: 314, endPoint x: 433, endPoint y: 313, distance: 197.0
click at [433, 313] on div "- Supply Air Pressure readings unreliable - Rule Trigger: SAP fixed or abnormal…" at bounding box center [784, 307] width 1222 height 27
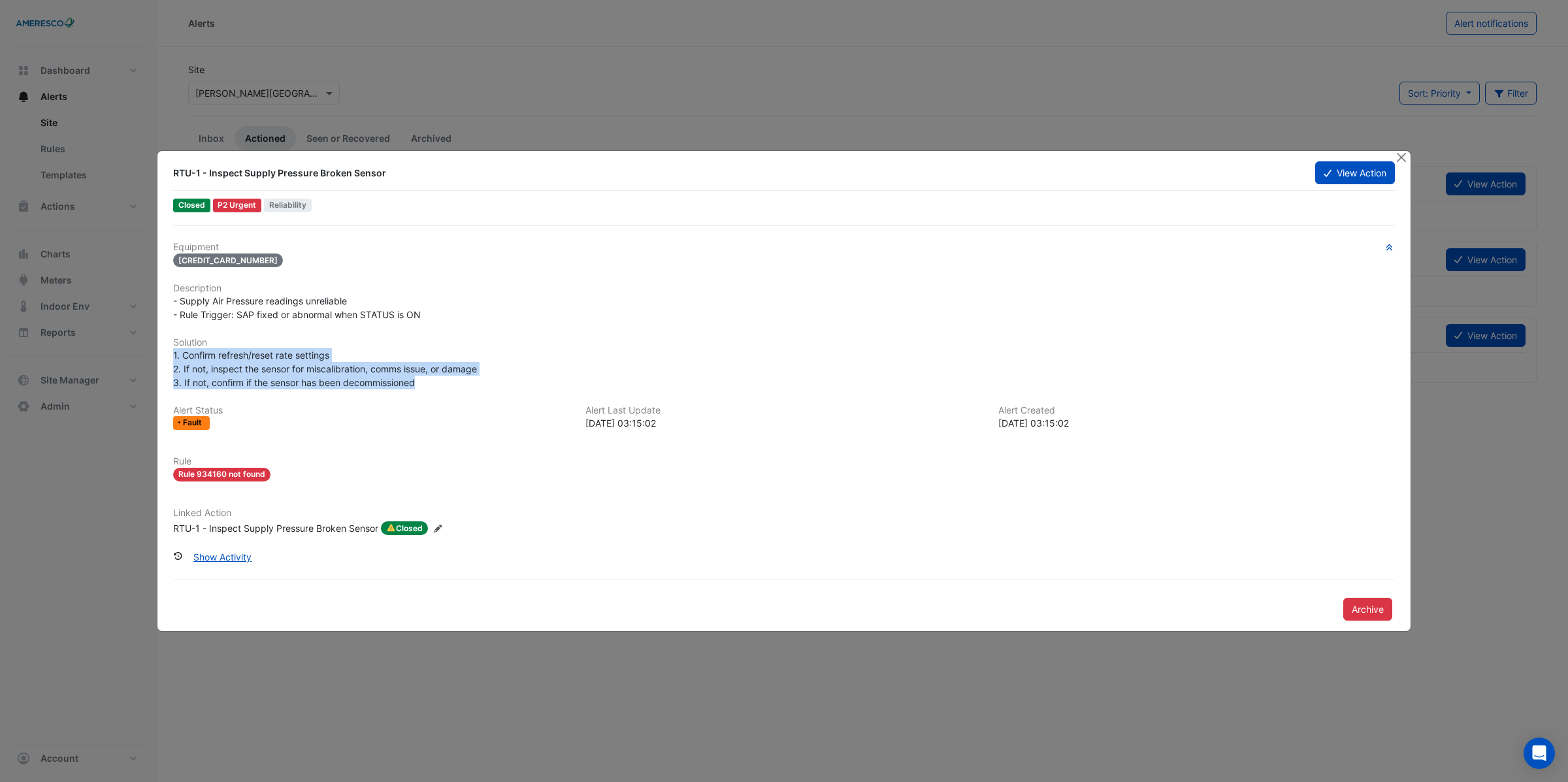
drag, startPoint x: 176, startPoint y: 352, endPoint x: 509, endPoint y: 378, distance: 334.0
click at [509, 378] on div "1. Confirm refresh/reset rate settings 2. If not, inspect the sensor for miscal…" at bounding box center [784, 368] width 1222 height 41
click at [1401, 155] on button "Close" at bounding box center [1401, 158] width 14 height 14
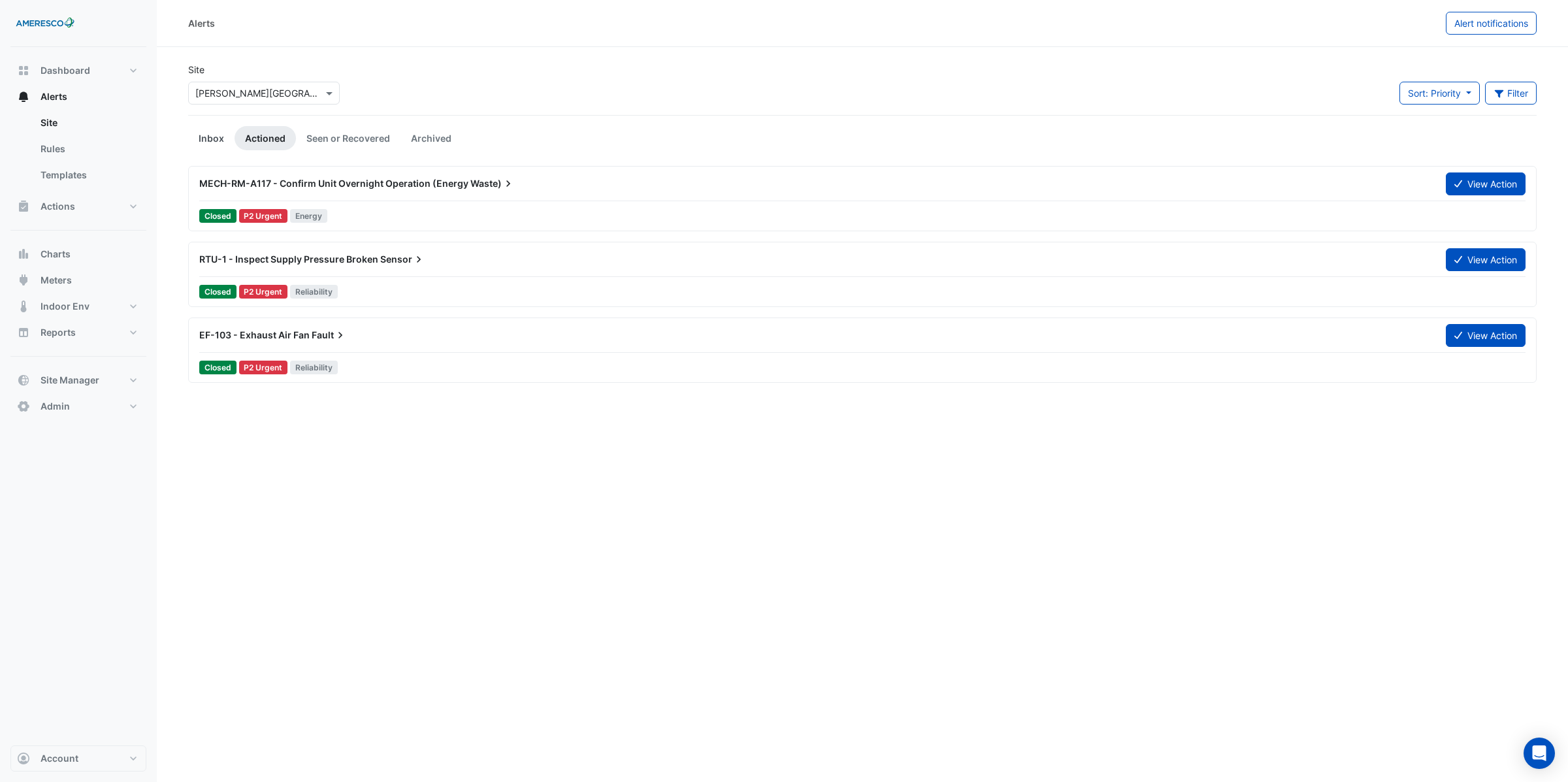
click at [207, 136] on link "Inbox" at bounding box center [211, 138] width 47 height 24
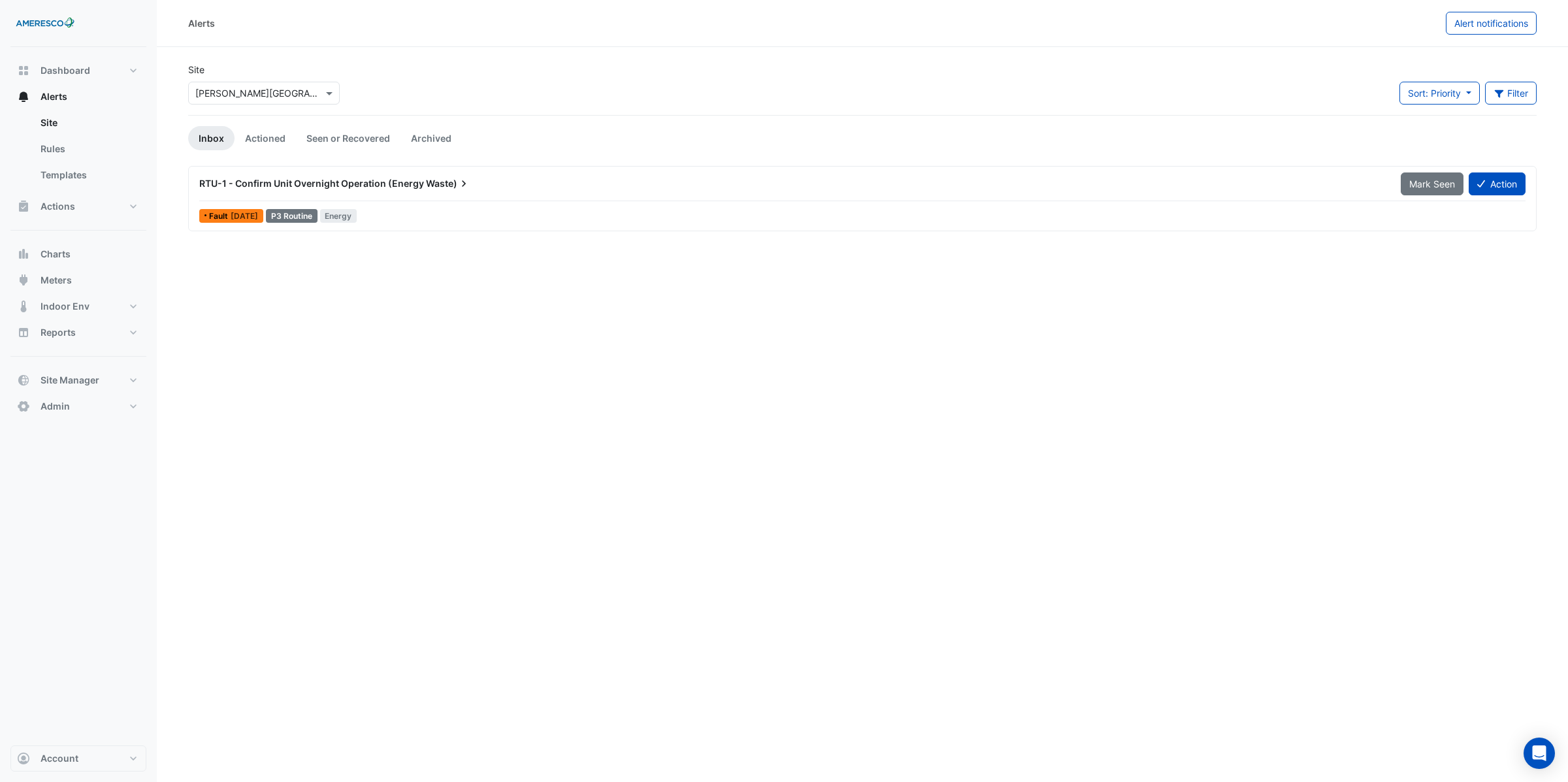
click at [326, 183] on span "RTU-1 - Confirm Unit Overnight Operation (Energy" at bounding box center [312, 184] width 225 height 11
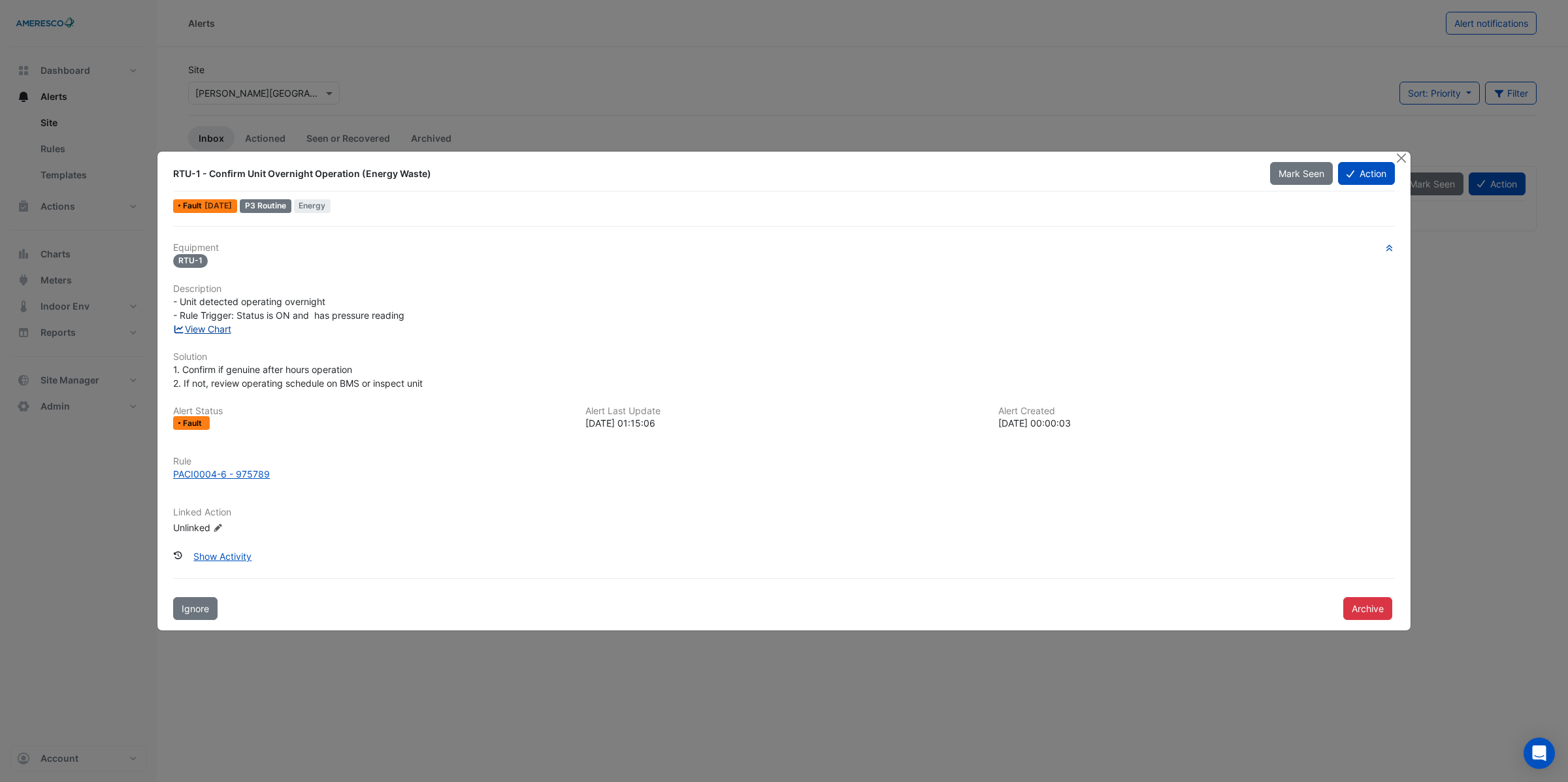
click at [210, 328] on link "View Chart" at bounding box center [202, 329] width 58 height 11
click at [1405, 156] on button "Close" at bounding box center [1401, 158] width 14 height 14
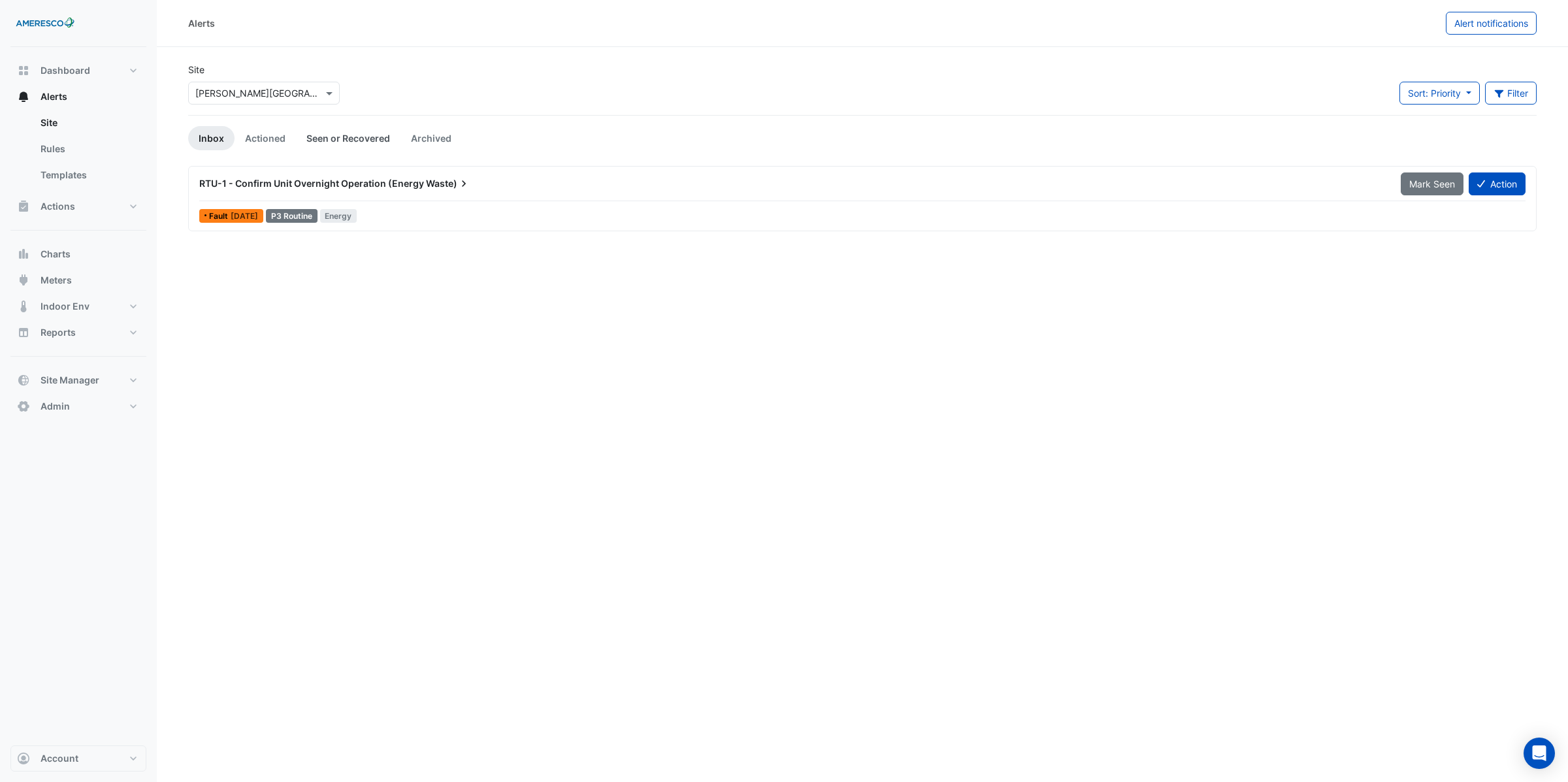
click at [347, 136] on link "Seen or Recovered" at bounding box center [348, 138] width 104 height 24
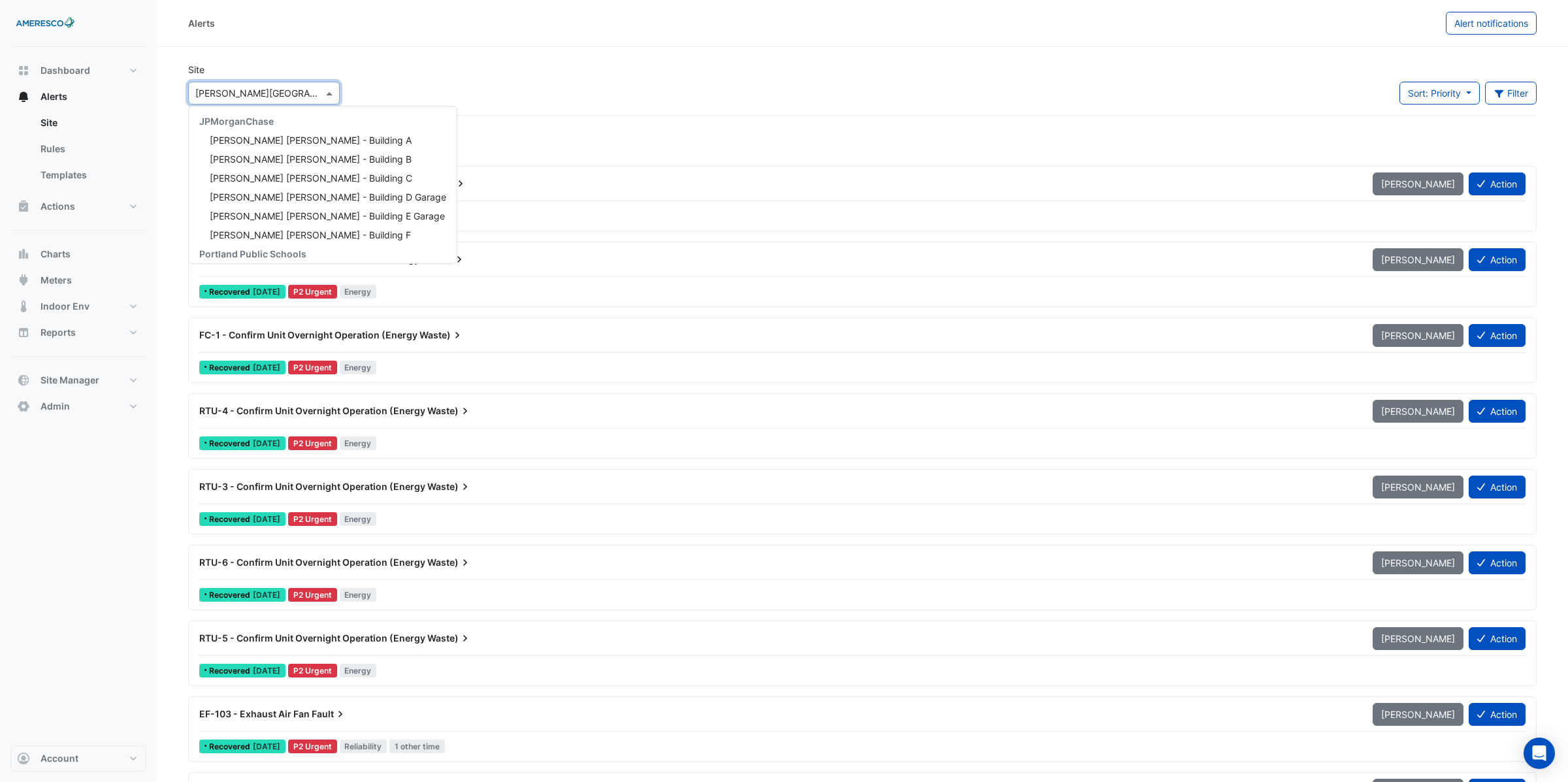
click at [227, 94] on input "text" at bounding box center [250, 94] width 111 height 14
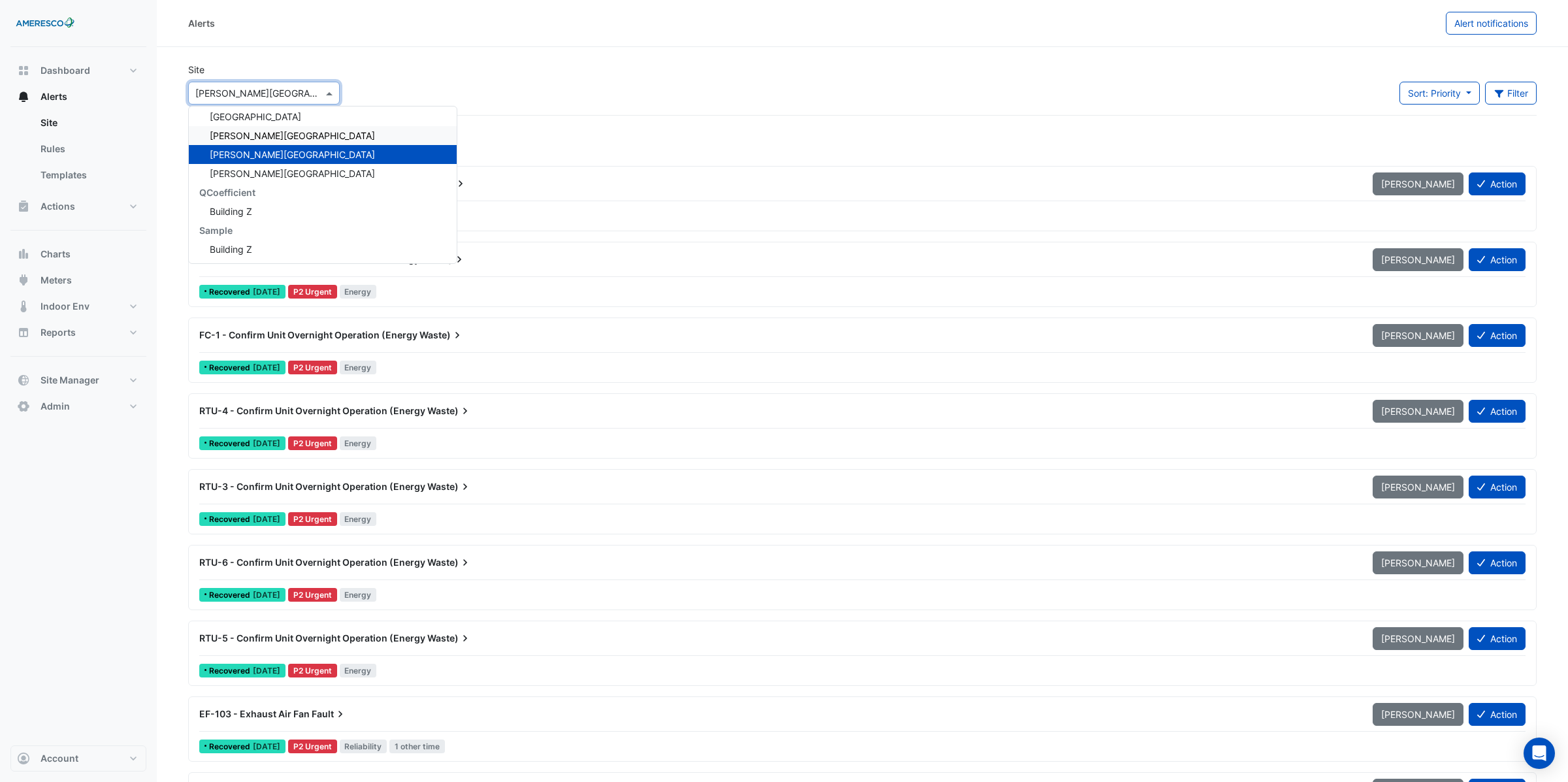
click at [242, 130] on span "[PERSON_NAME][GEOGRAPHIC_DATA]" at bounding box center [292, 135] width 165 height 11
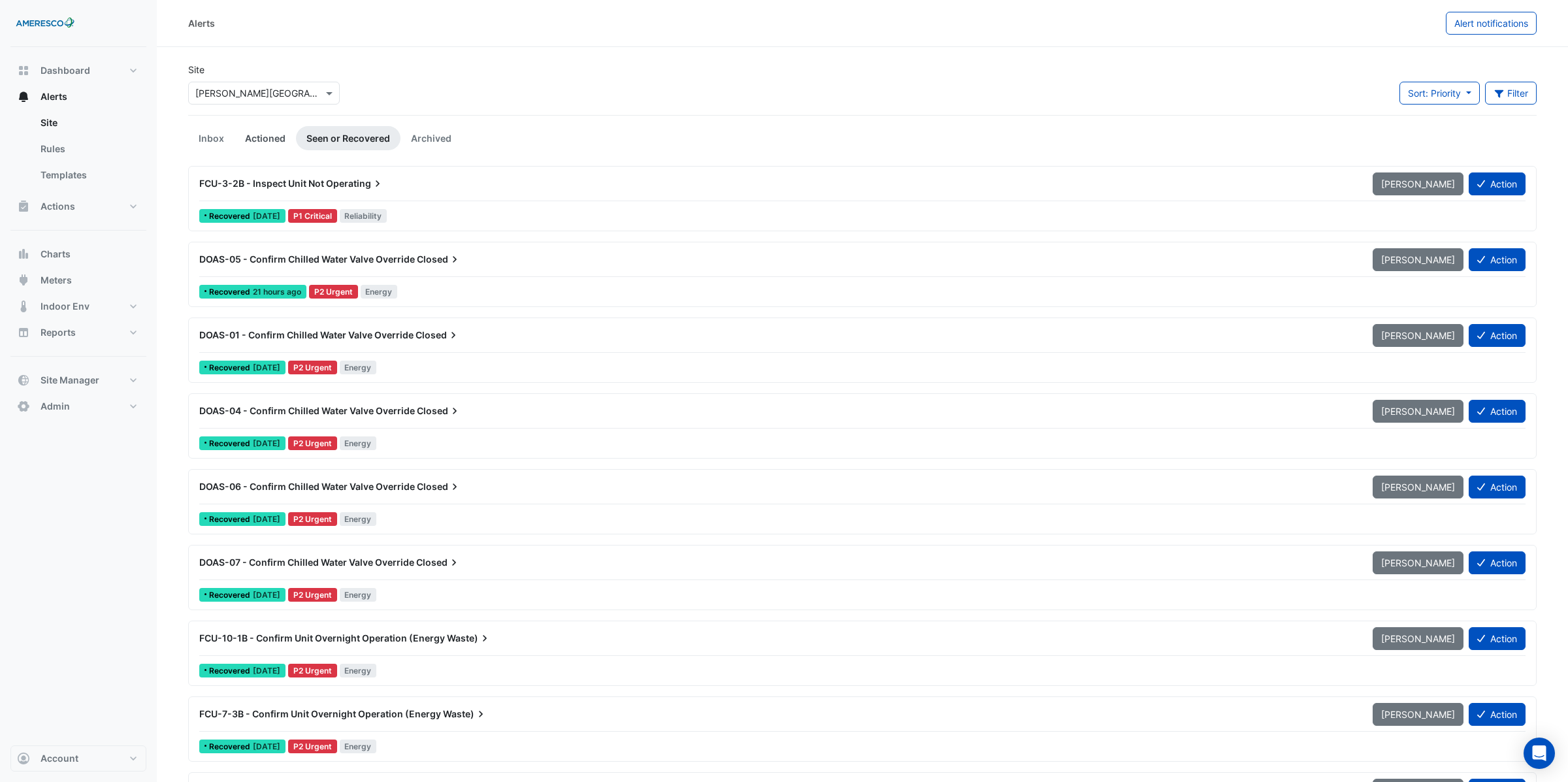
click at [263, 140] on link "Actioned" at bounding box center [265, 138] width 62 height 24
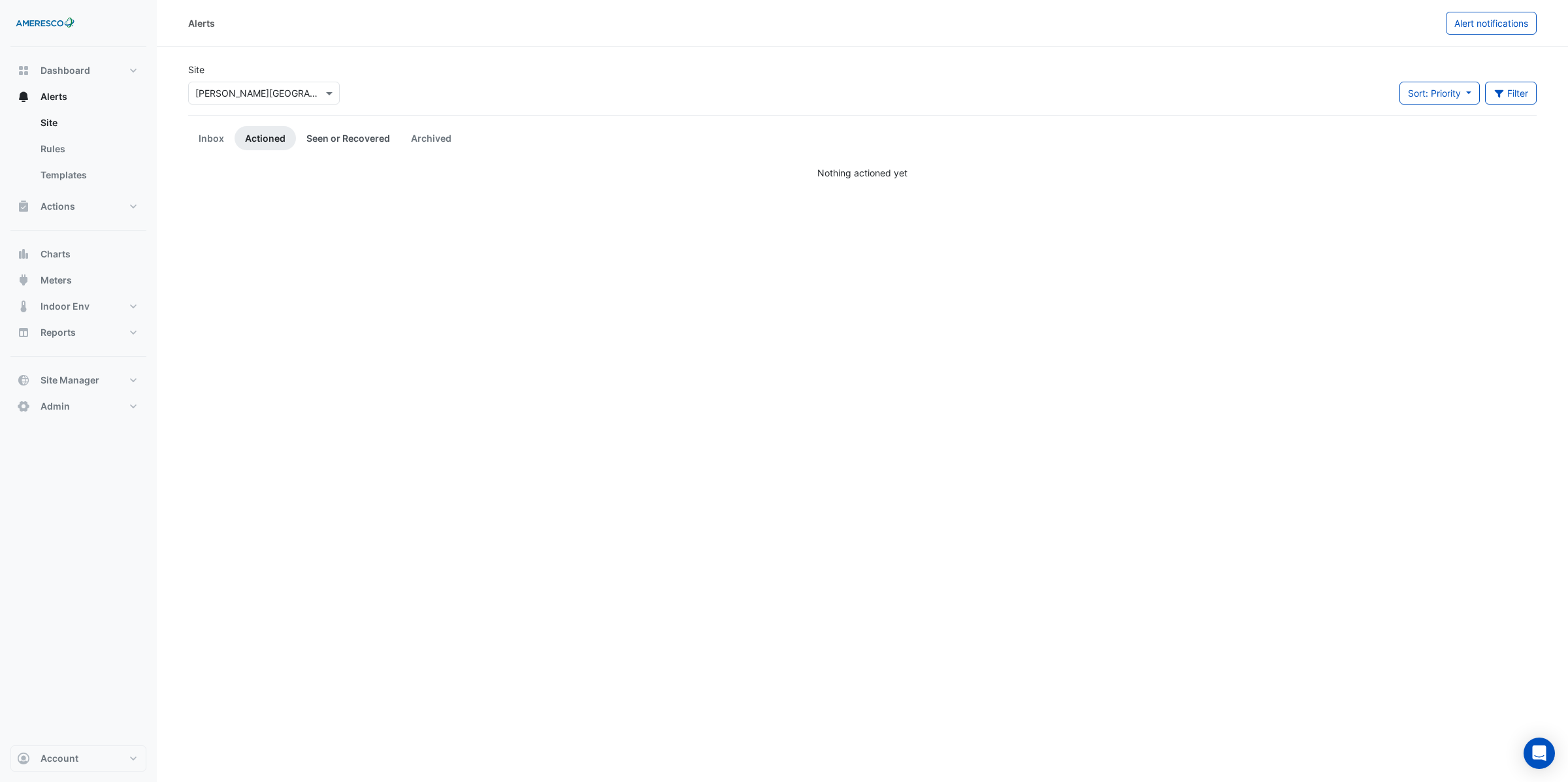
click at [338, 141] on link "Seen or Recovered" at bounding box center [348, 138] width 104 height 24
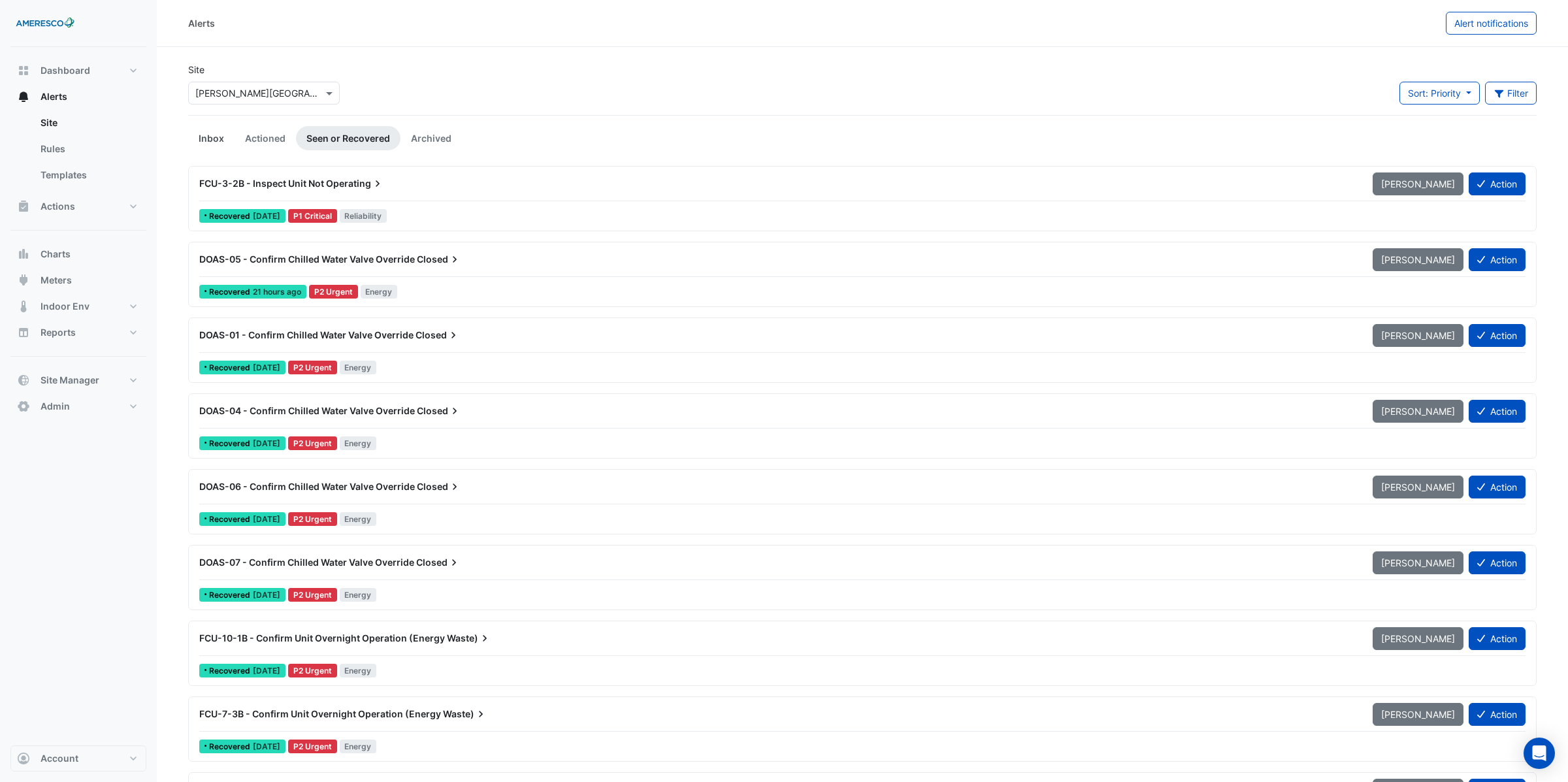
click at [212, 139] on link "Inbox" at bounding box center [211, 138] width 47 height 24
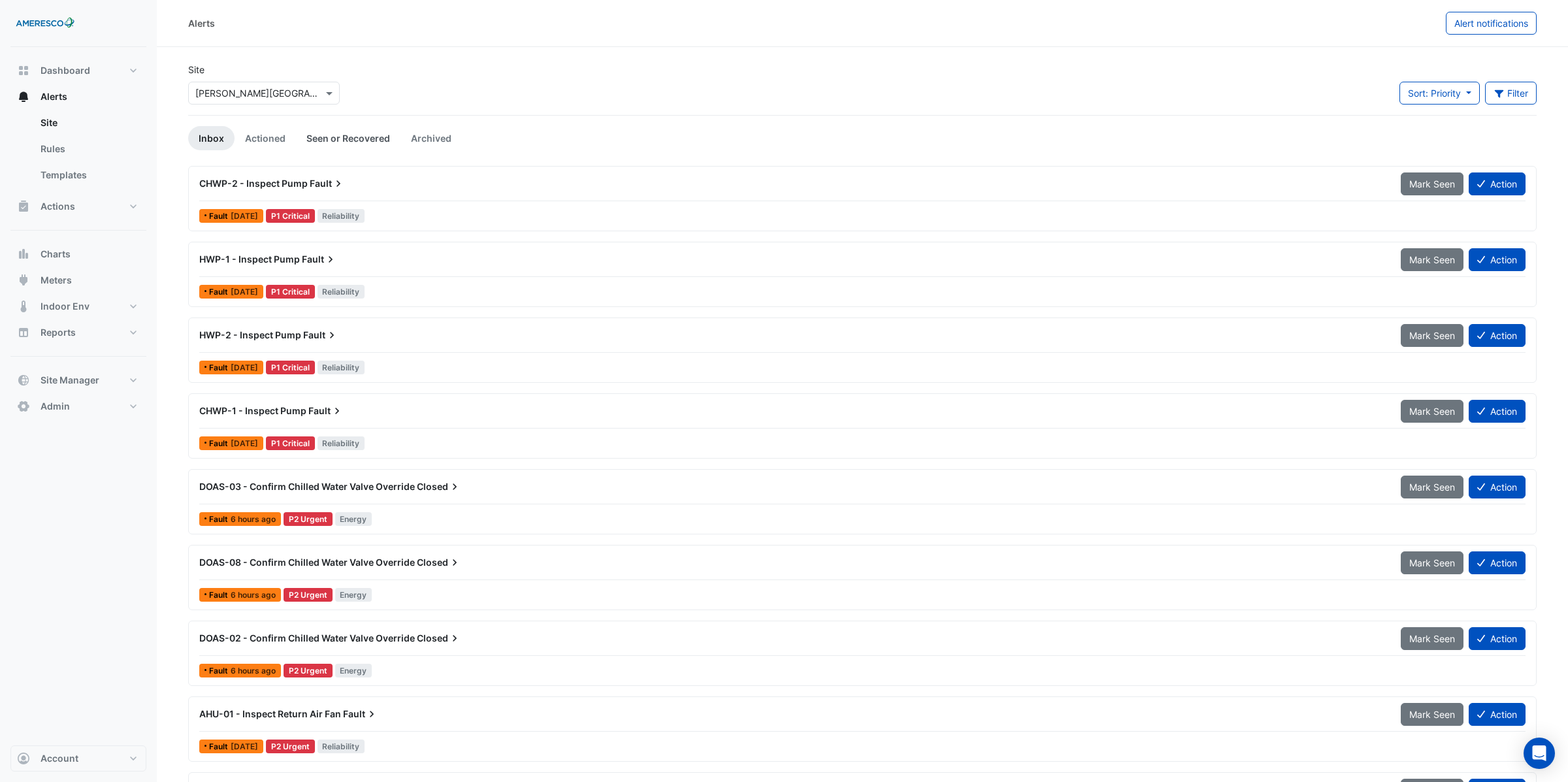
click at [362, 139] on link "Seen or Recovered" at bounding box center [348, 138] width 104 height 24
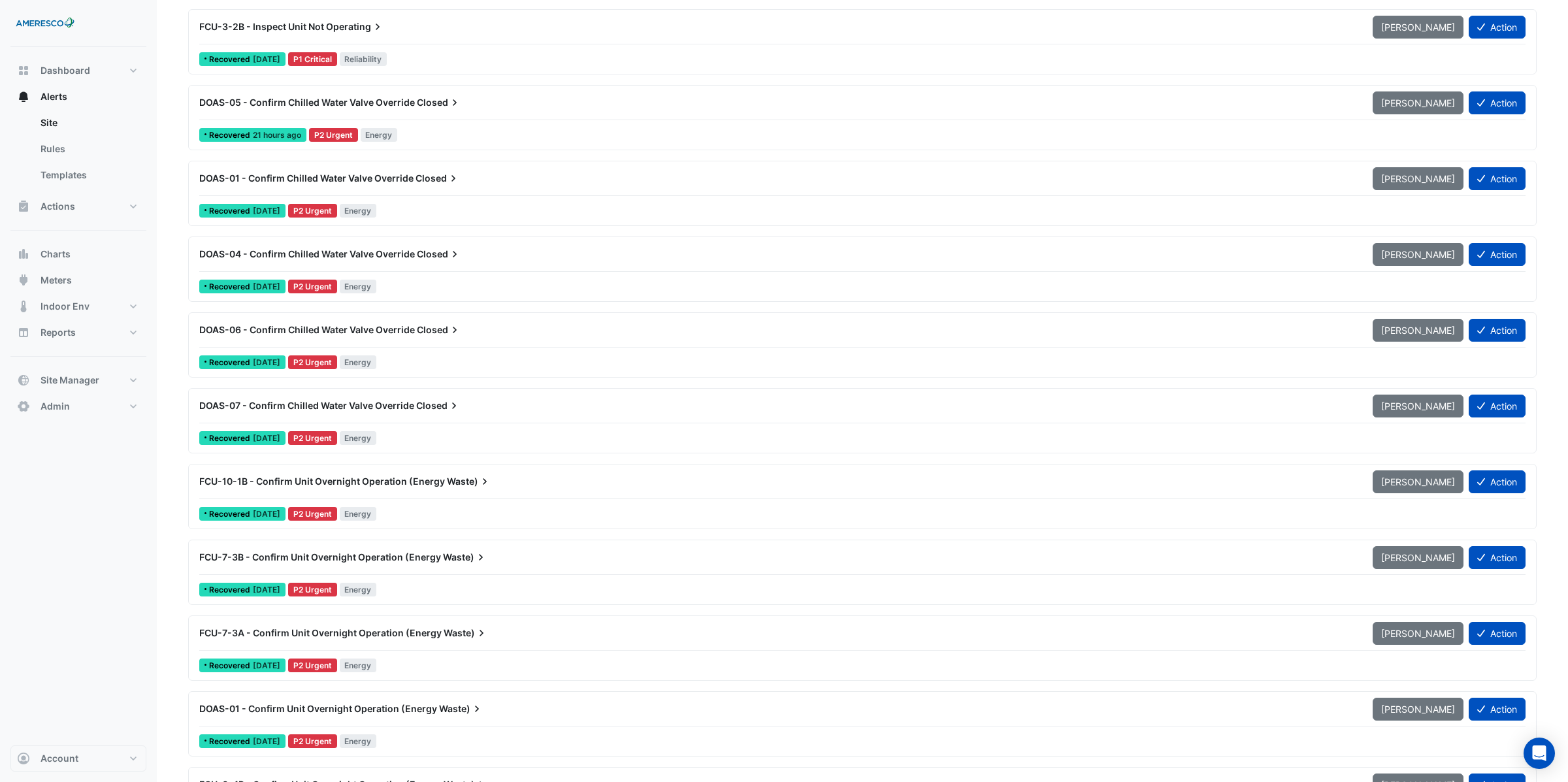
scroll to position [168, 0]
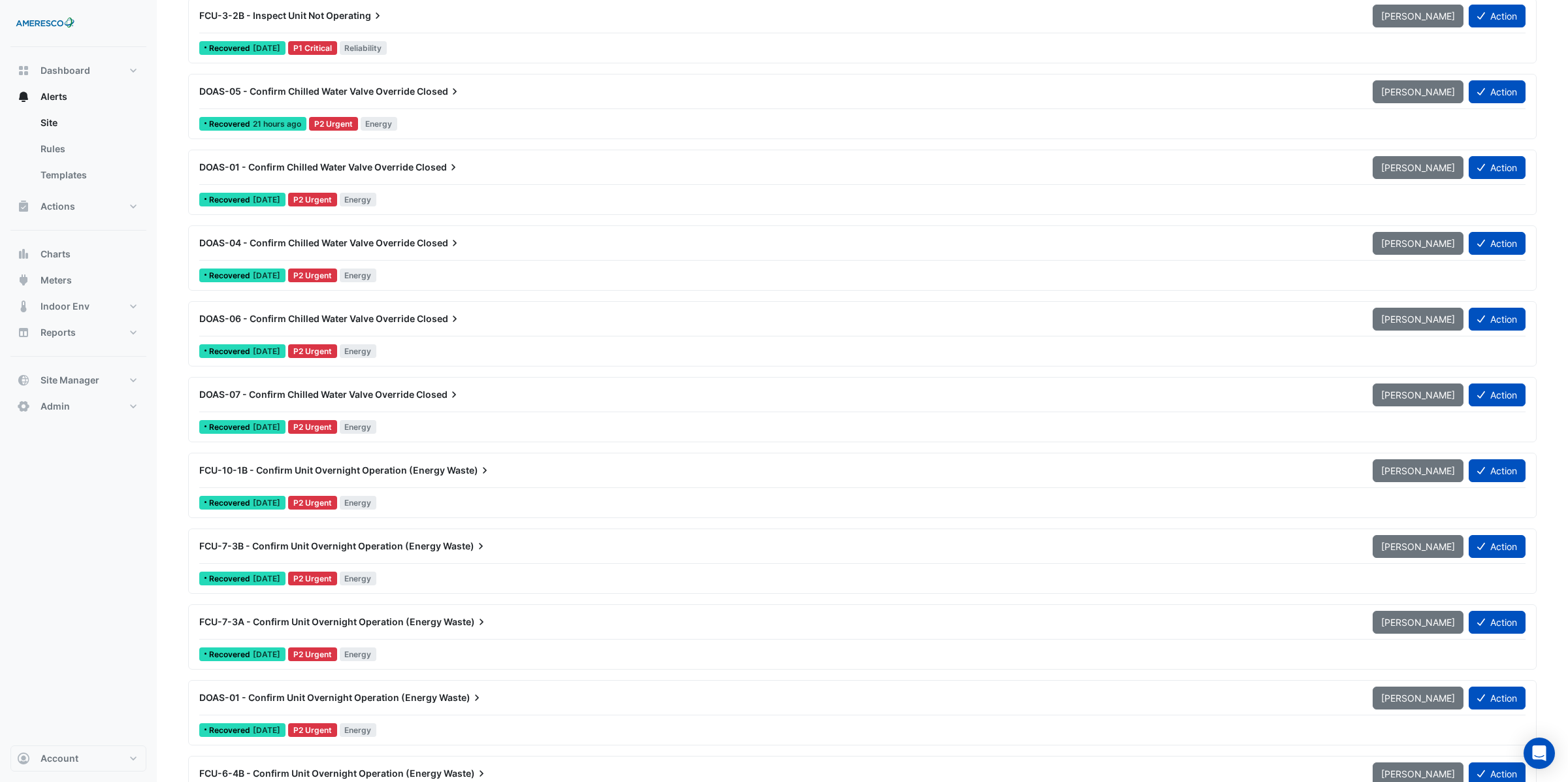
click at [337, 168] on span "DOAS-01 - Confirm Chilled Water Valve Override" at bounding box center [306, 167] width 214 height 11
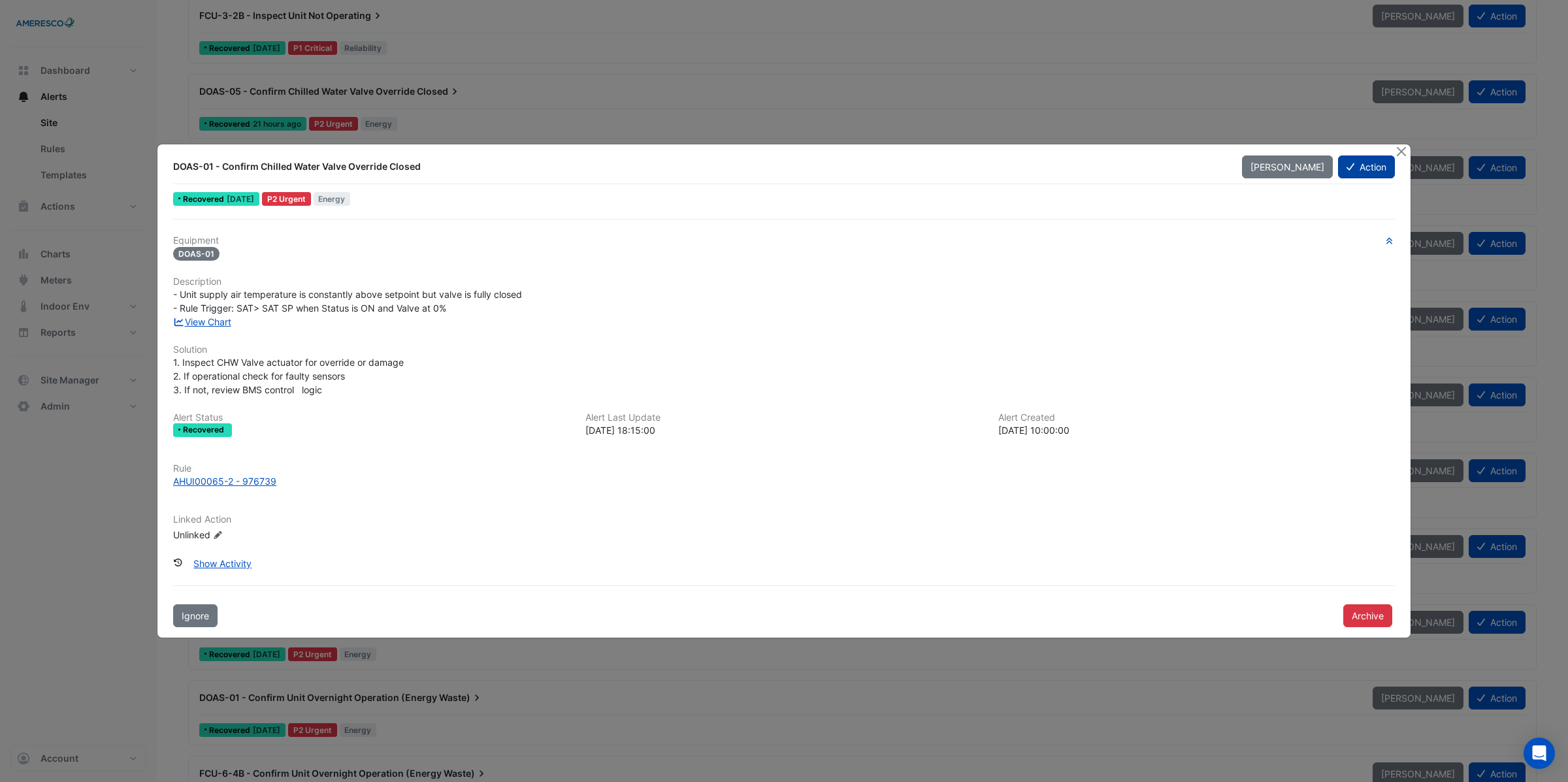
click at [1357, 166] on button "Action" at bounding box center [1365, 167] width 57 height 23
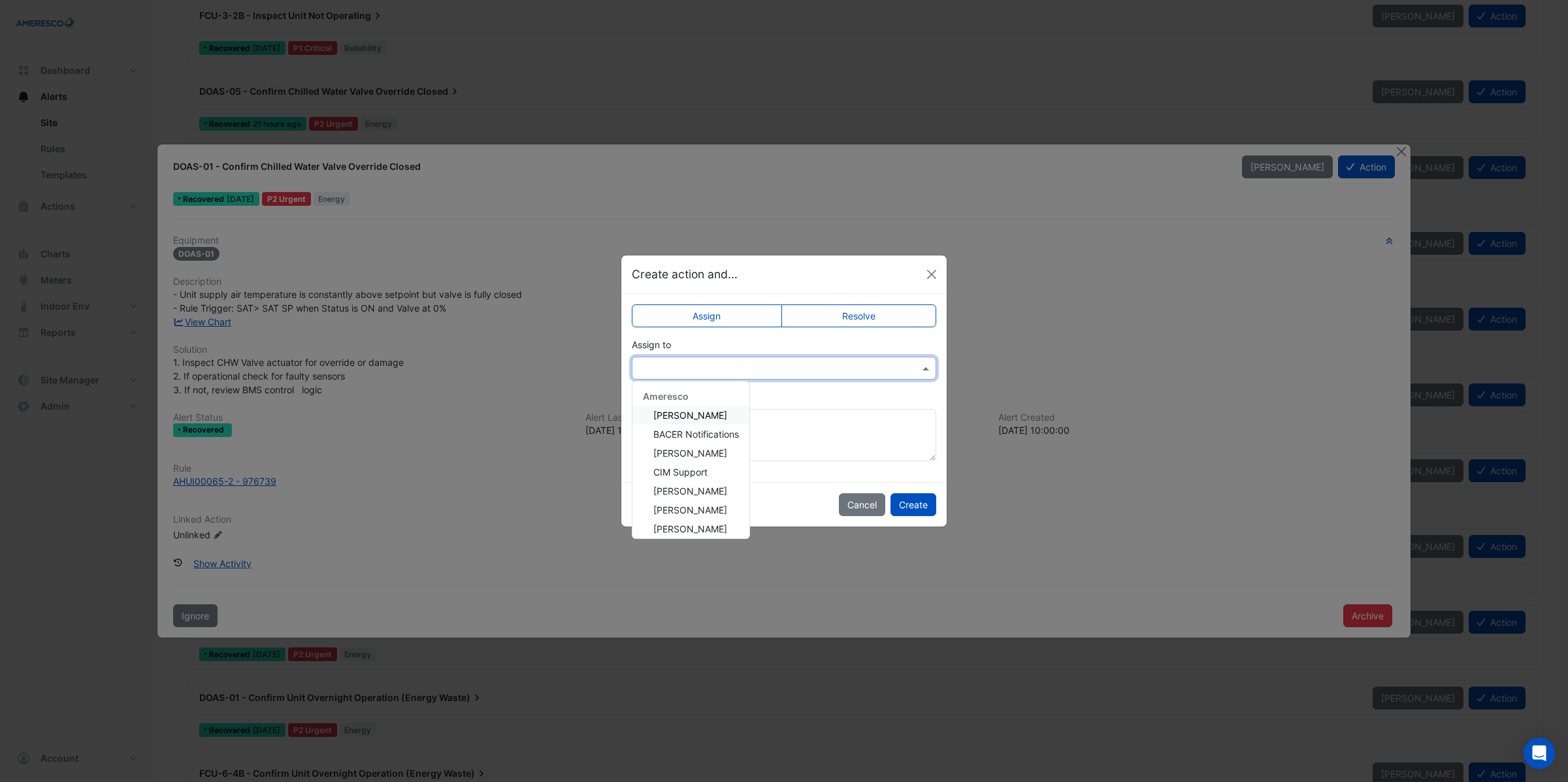
click at [670, 366] on input "text" at bounding box center [771, 368] width 264 height 14
click at [1046, 386] on ngb-modal-window "Create action and... Assign Resolve Assign to Ameresco [PERSON_NAME] BACER Noti…" at bounding box center [784, 391] width 1568 height 782
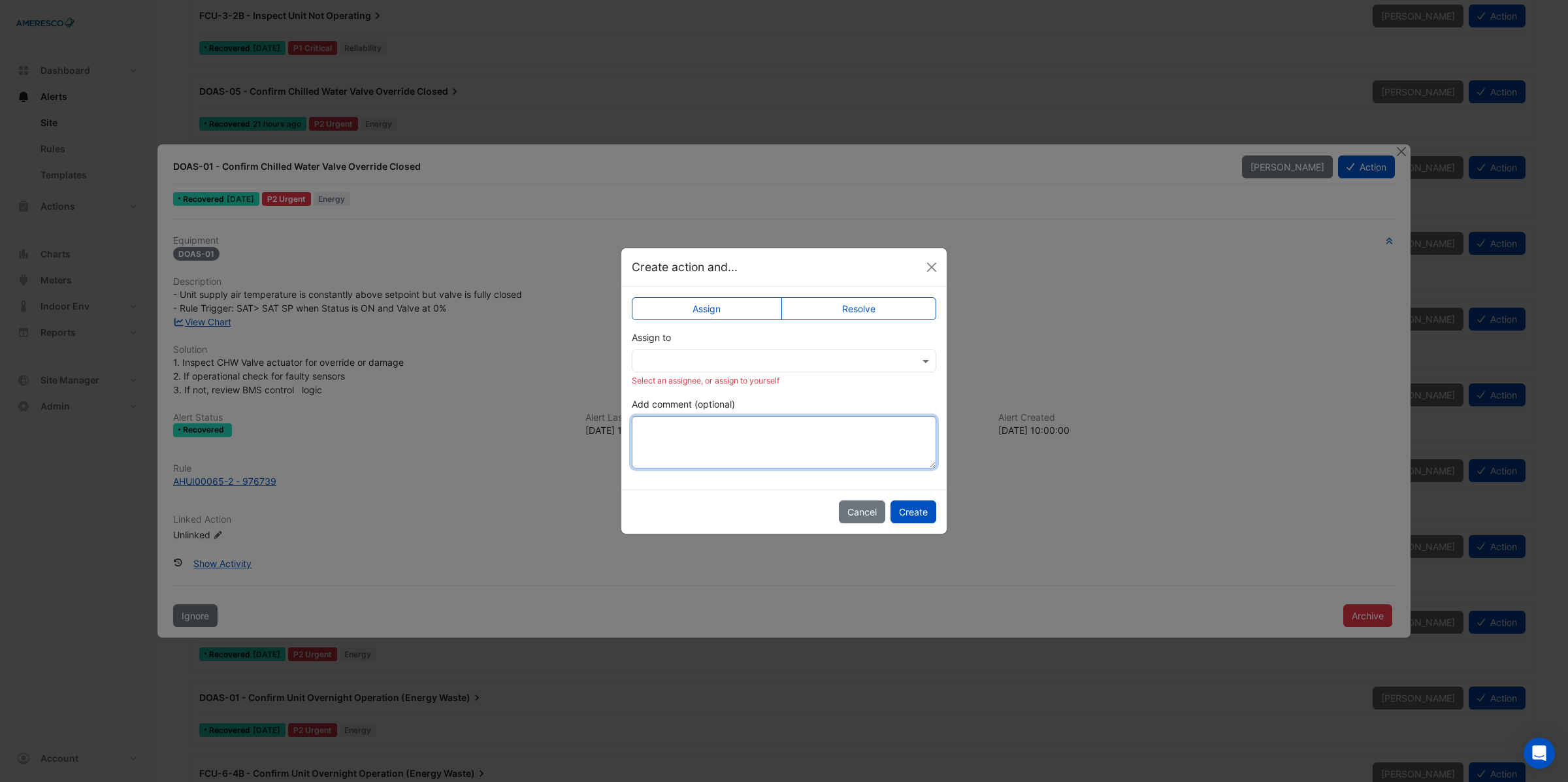
click at [706, 431] on textarea "Add comment (optional)" at bounding box center [784, 442] width 304 height 53
type textarea "**********"
click at [851, 516] on button "Cancel" at bounding box center [862, 512] width 47 height 23
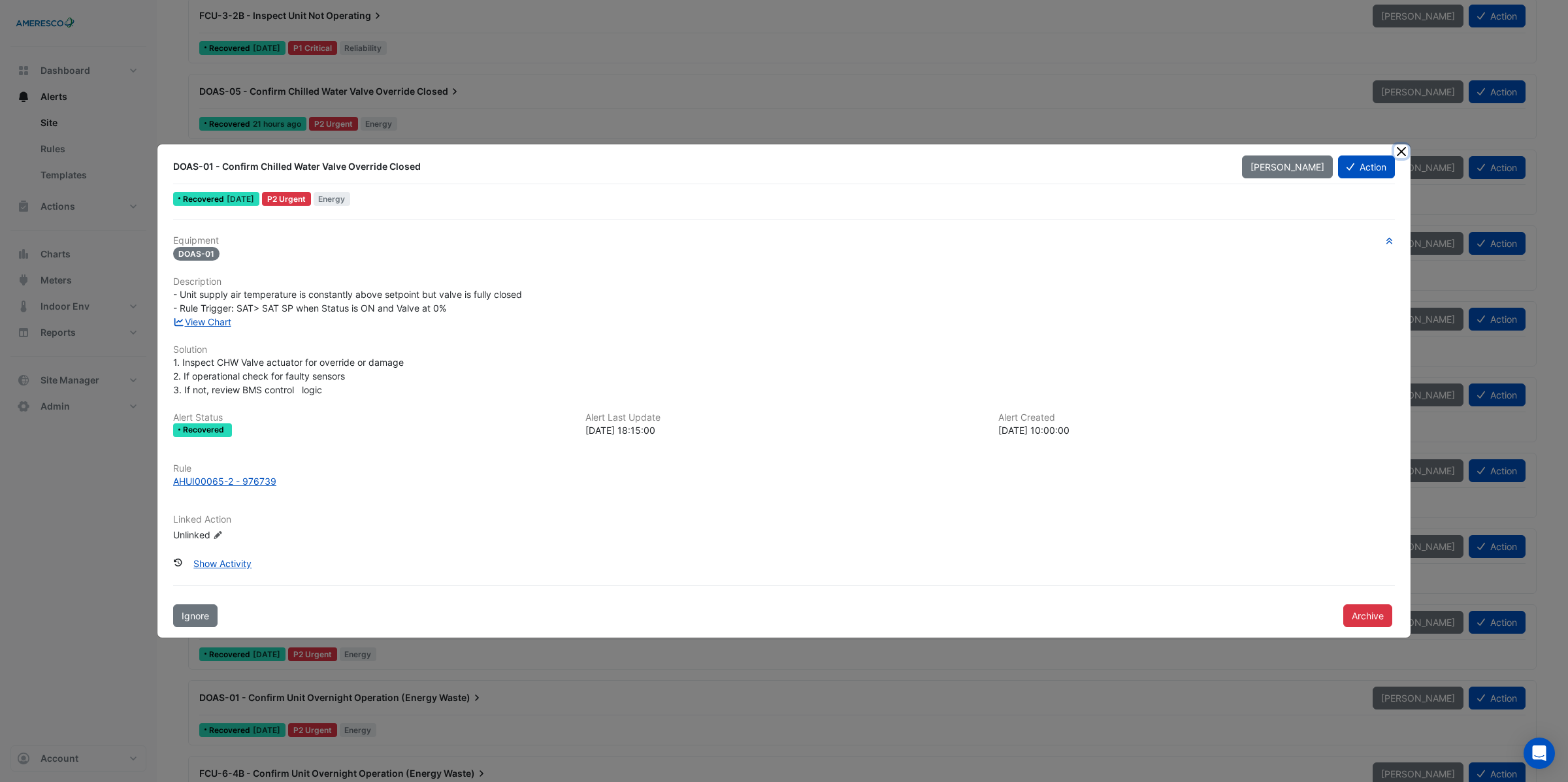
click at [1401, 149] on button "Close" at bounding box center [1401, 151] width 14 height 14
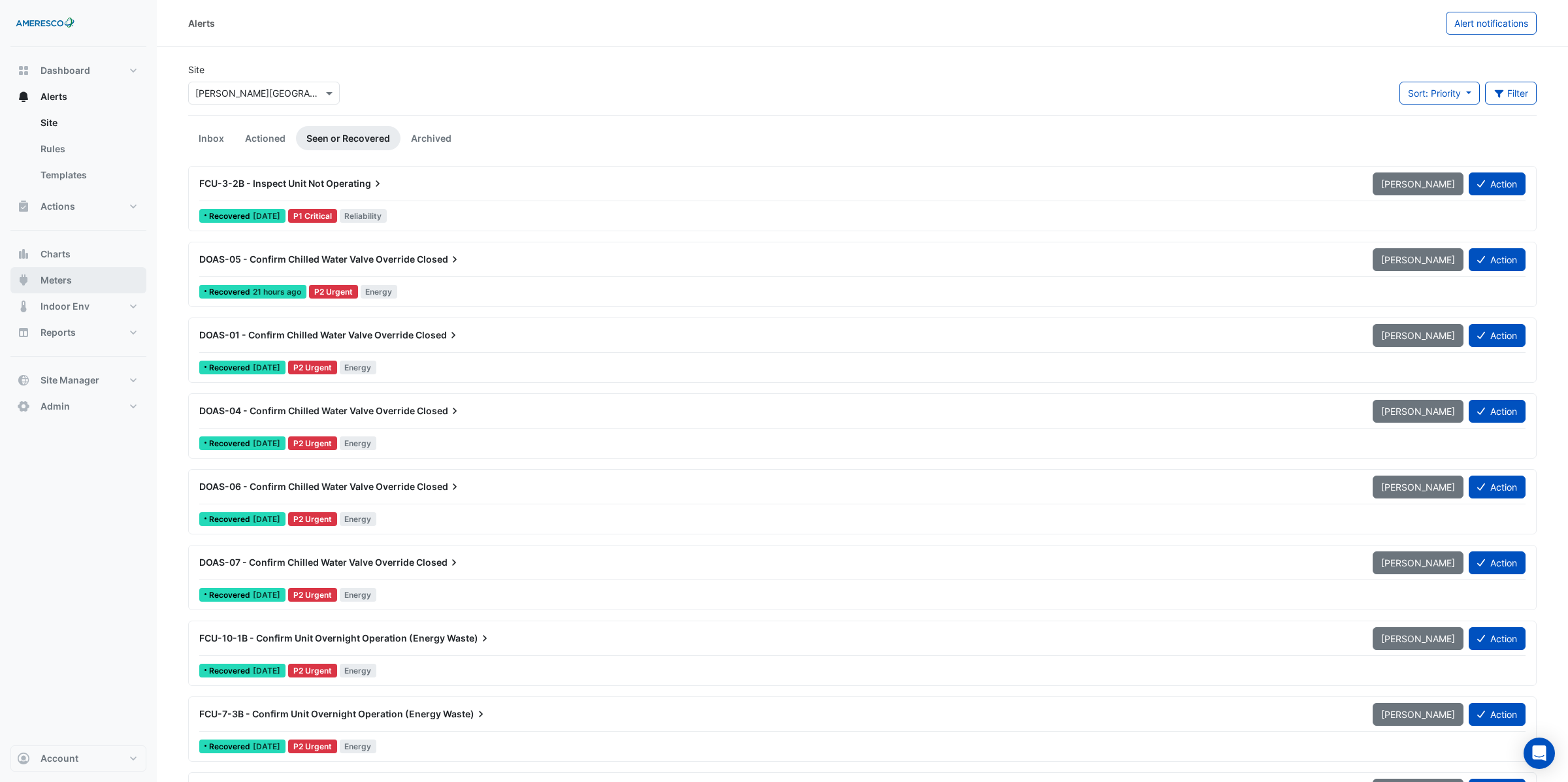
click at [62, 277] on span "Meters" at bounding box center [56, 281] width 31 height 13
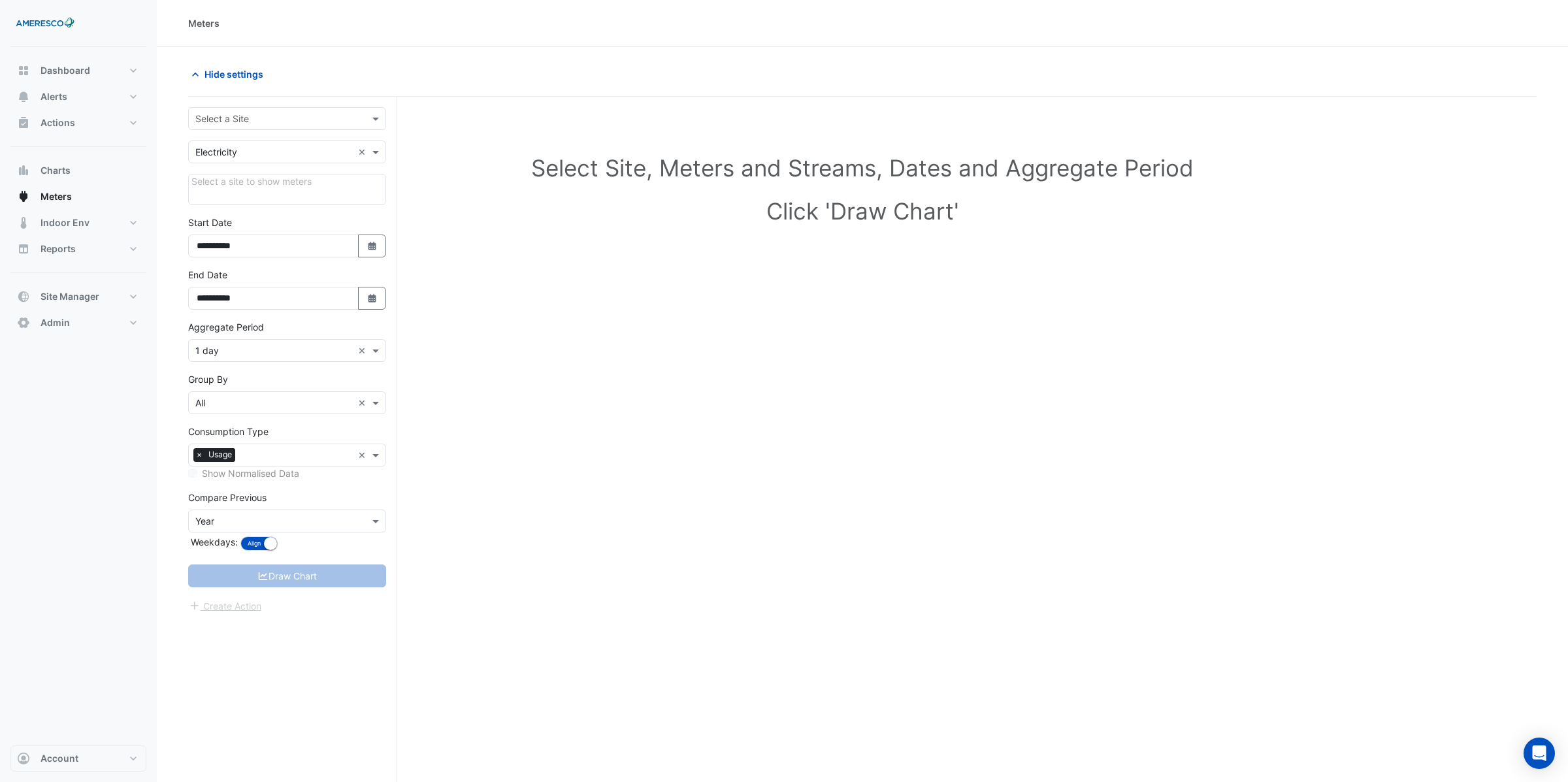
click at [234, 120] on input "text" at bounding box center [274, 119] width 158 height 14
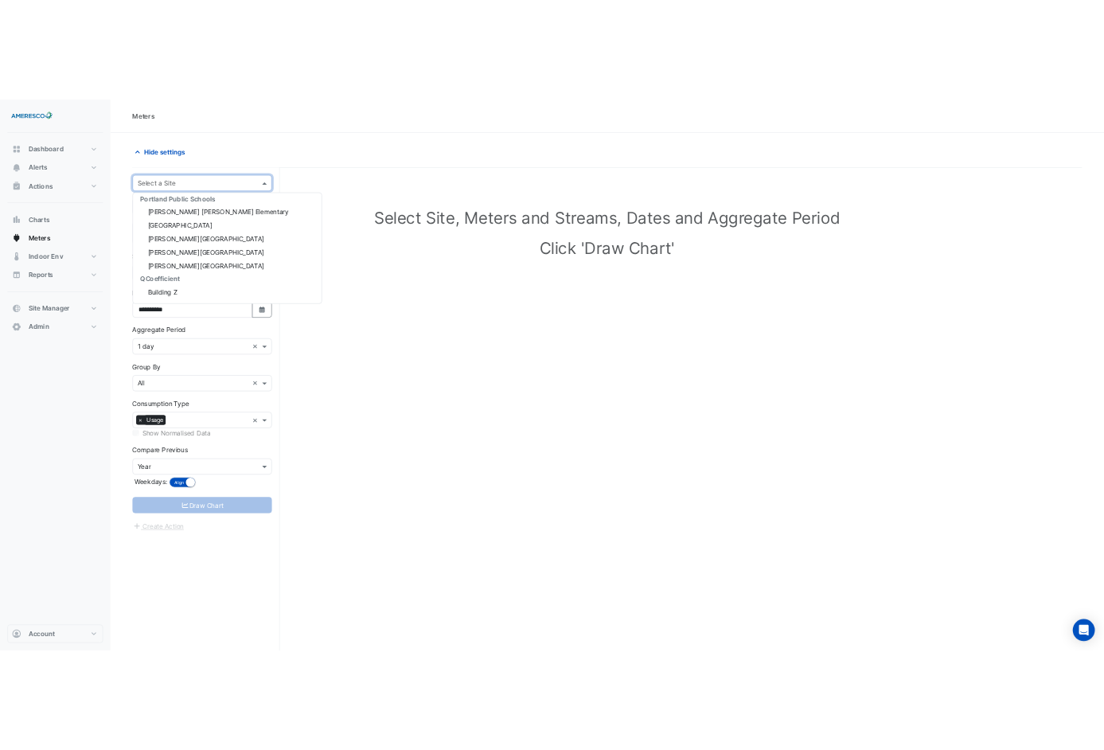
scroll to position [172, 0]
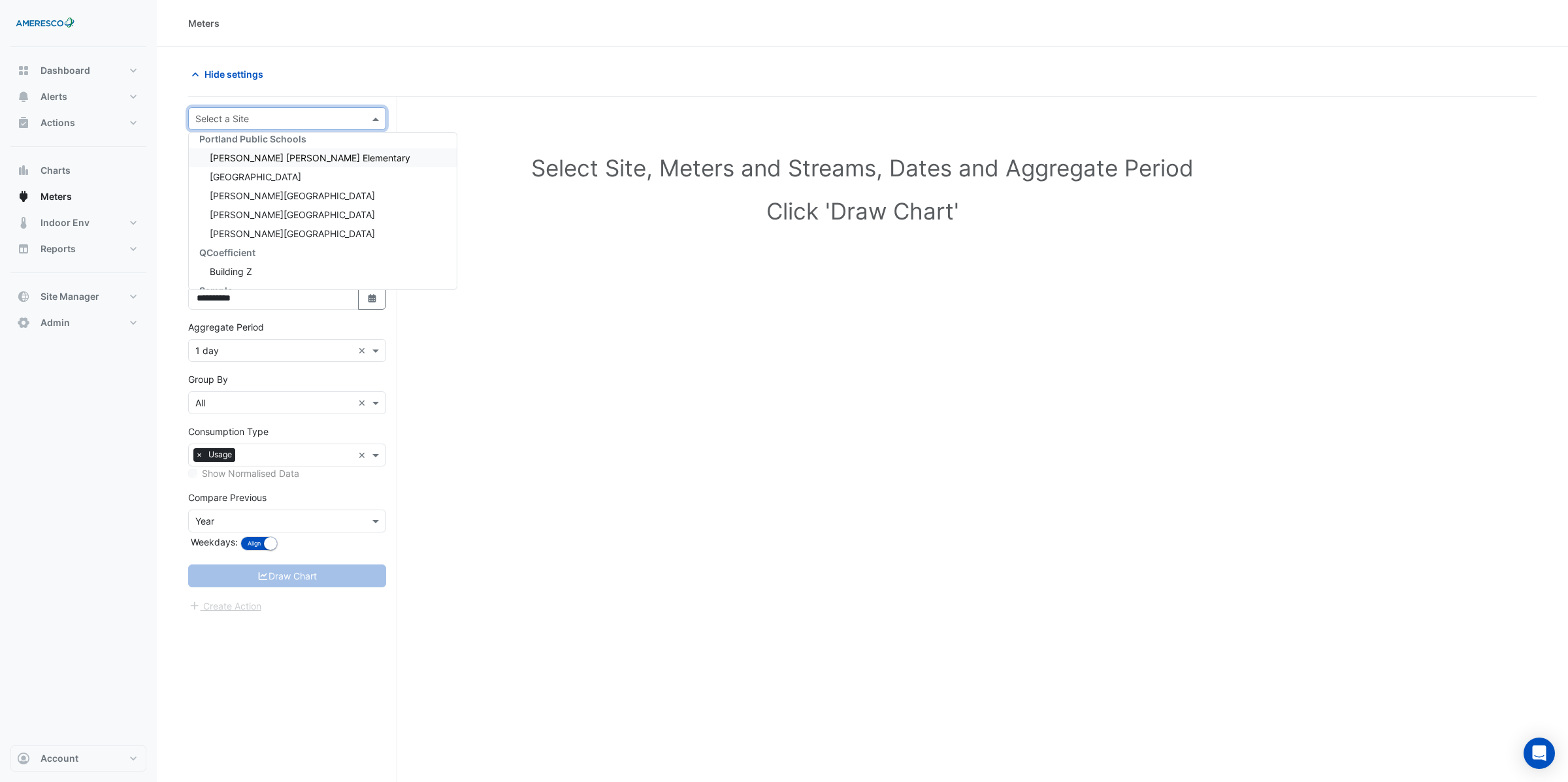
click at [245, 156] on span "[PERSON_NAME] [PERSON_NAME] Elementary" at bounding box center [310, 158] width 200 height 11
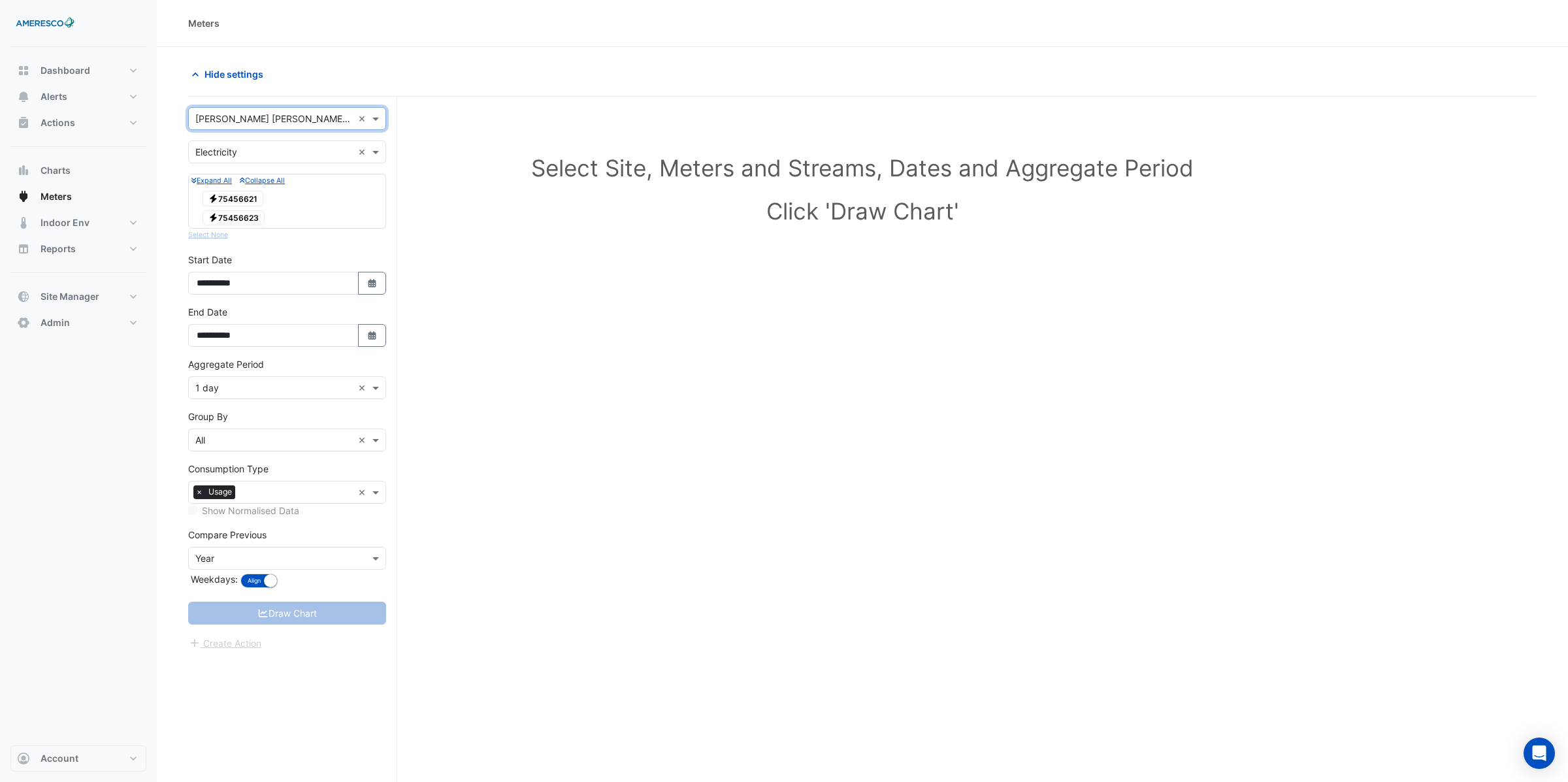
click at [241, 199] on span "Electricity 75456621" at bounding box center [233, 198] width 61 height 16
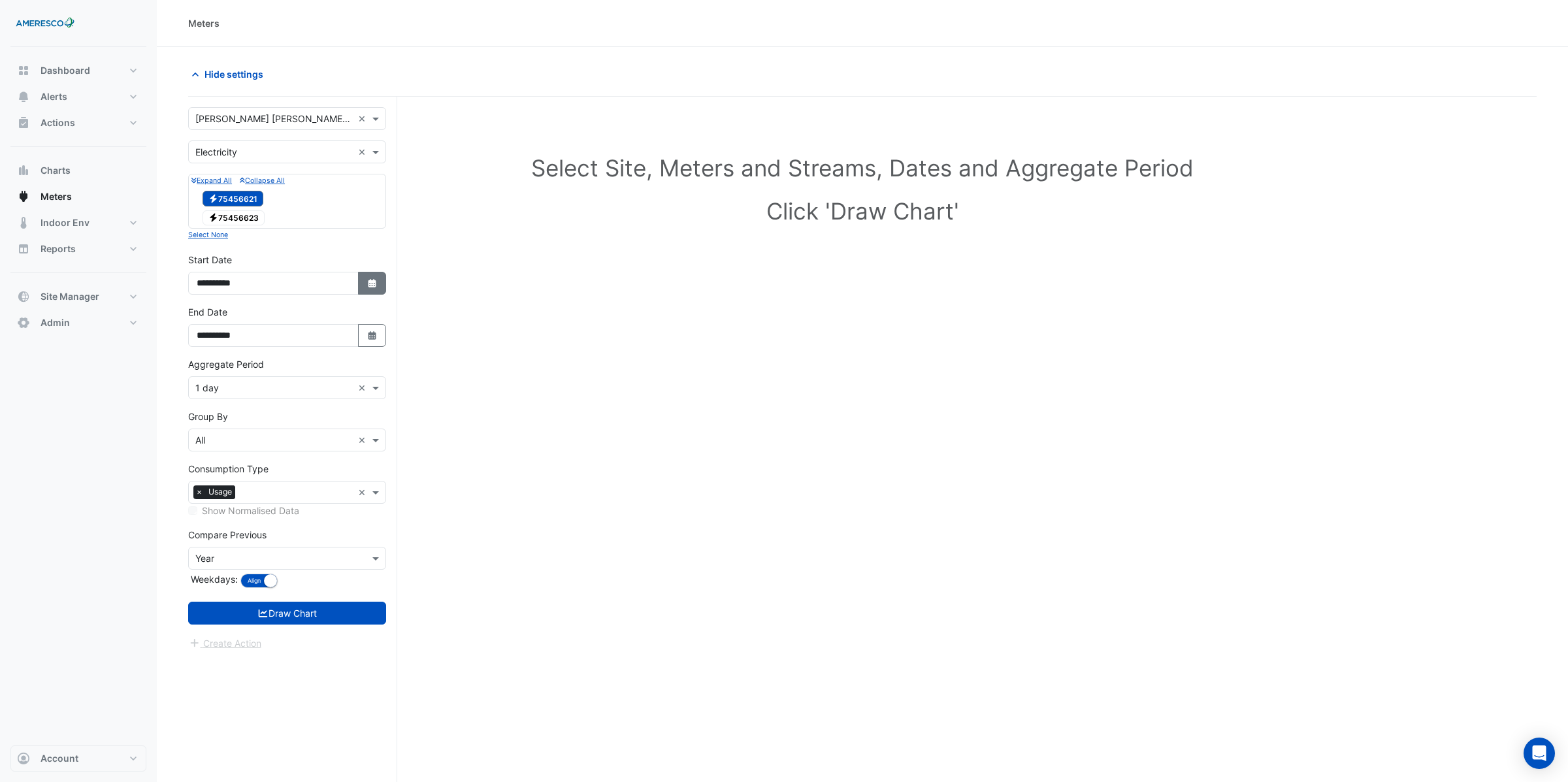
click at [370, 286] on icon "button" at bounding box center [372, 283] width 8 height 8
select select "*"
select select "****"
click at [212, 110] on span "Previous month" at bounding box center [212, 112] width 10 height 10
click at [261, 113] on select "*** *** *** *** *** *** *** ***" at bounding box center [248, 111] width 50 height 20
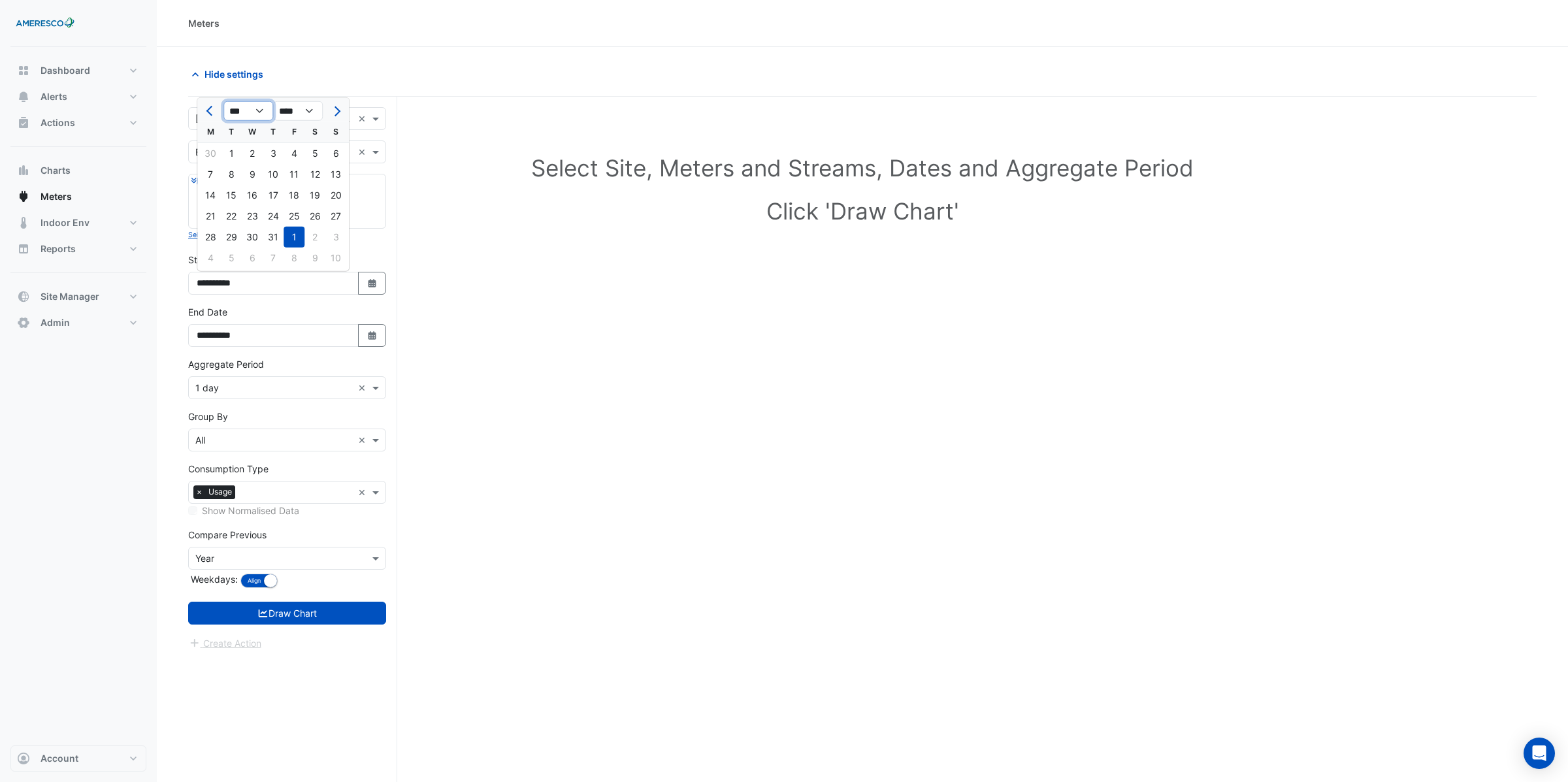
select select "*"
click at [223, 101] on select "*** *** *** *** *** *** *** ***" at bounding box center [248, 111] width 50 height 20
click at [254, 154] on div "1" at bounding box center [252, 153] width 21 height 21
type input "**********"
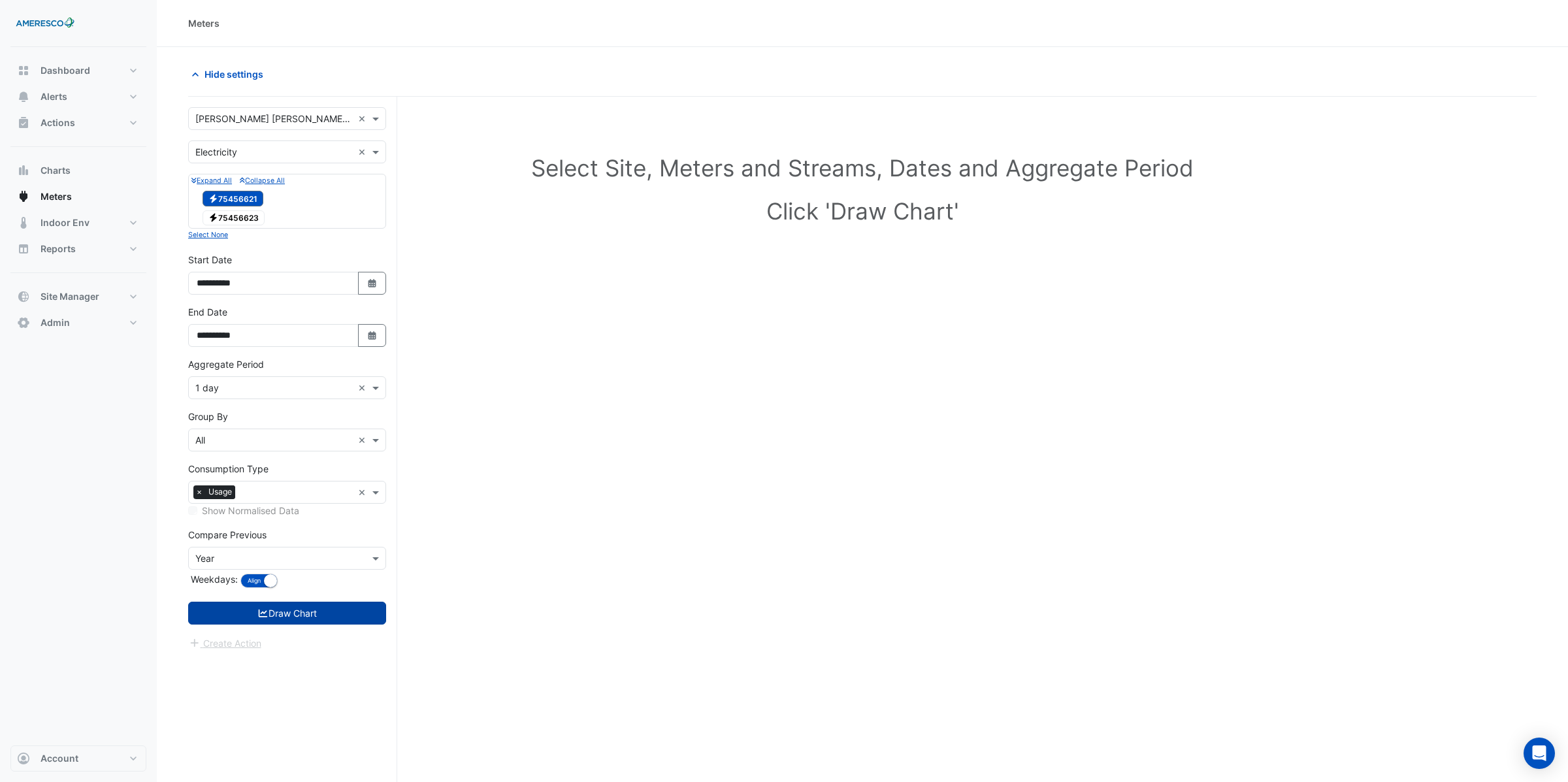
click at [281, 617] on button "Draw Chart" at bounding box center [286, 613] width 198 height 23
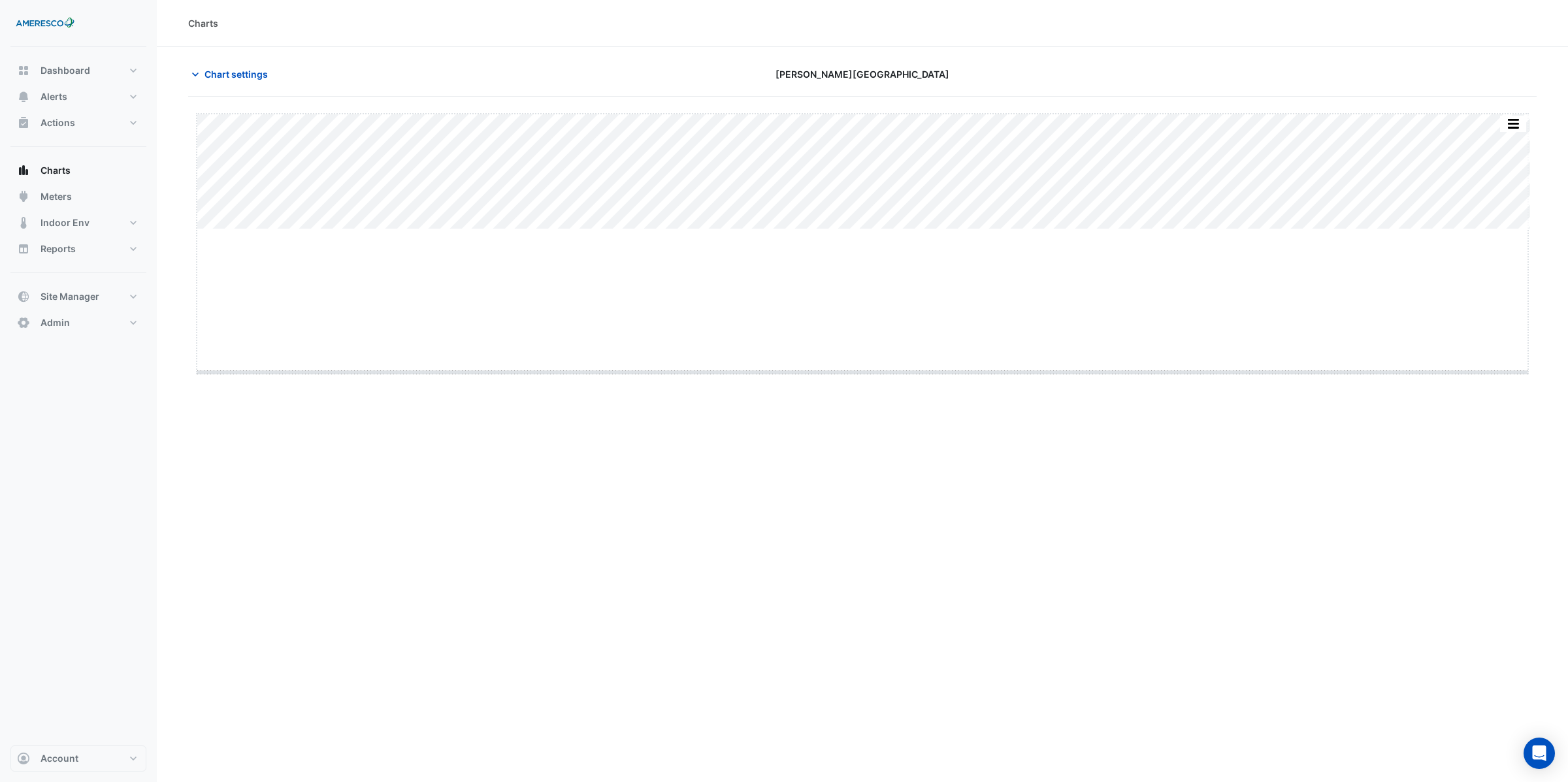
drag, startPoint x: 861, startPoint y: 229, endPoint x: 845, endPoint y: 372, distance: 143.9
click at [1488, 124] on button "button" at bounding box center [1488, 122] width 26 height 16
click at [1483, 120] on button "button" at bounding box center [1488, 122] width 26 height 16
